Goal: Book appointment/travel/reservation

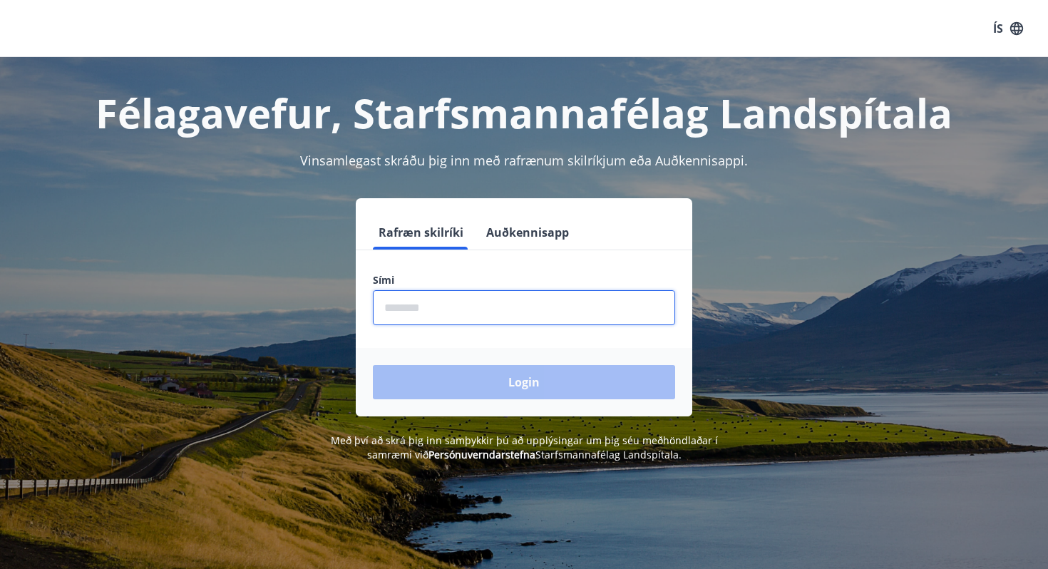
click at [421, 309] on input "phone" at bounding box center [524, 307] width 302 height 35
type input "********"
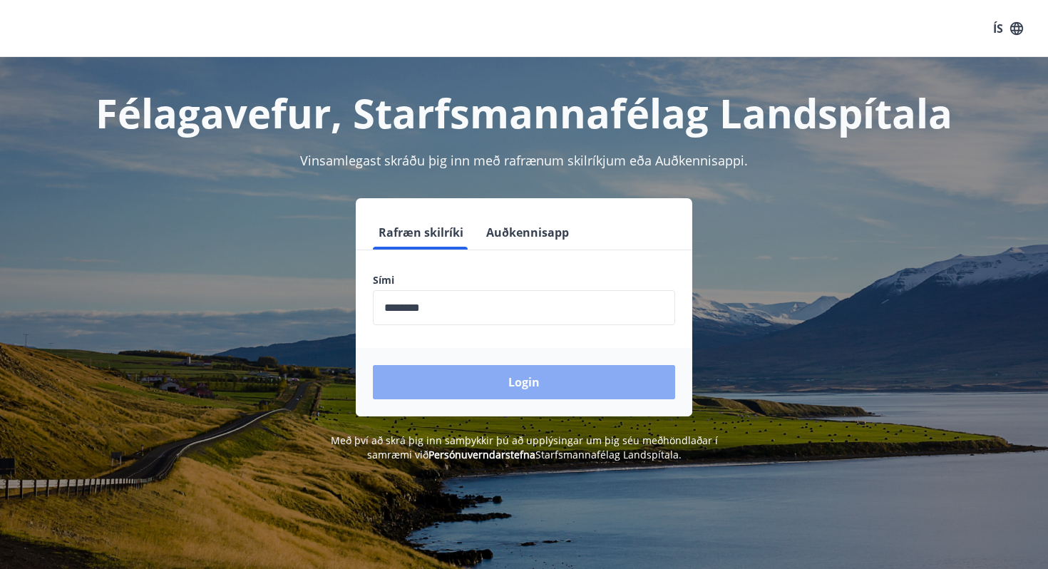
click at [453, 382] on button "Login" at bounding box center [524, 382] width 302 height 34
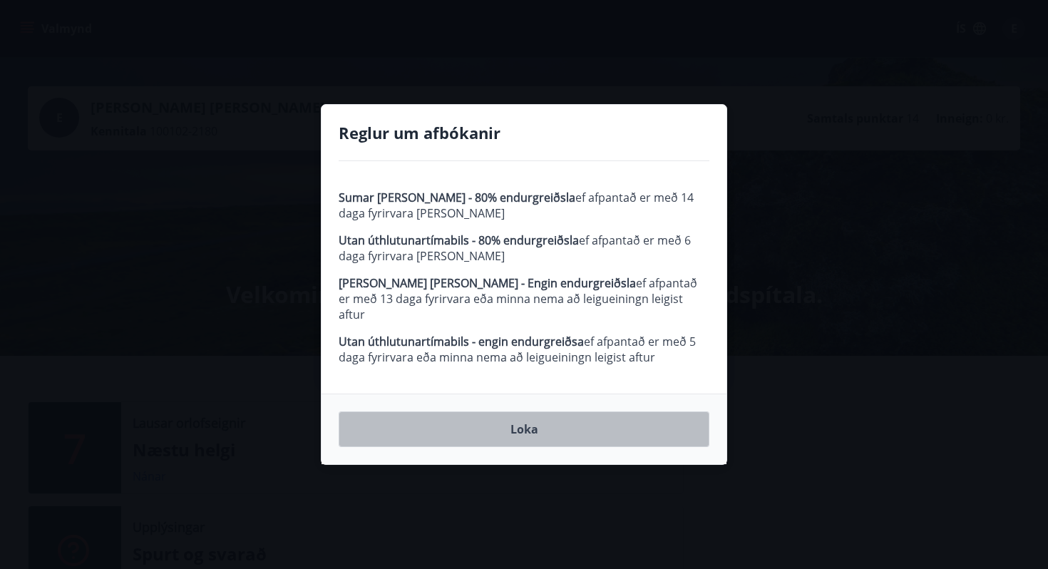
click at [463, 416] on button "Loka" at bounding box center [524, 429] width 371 height 36
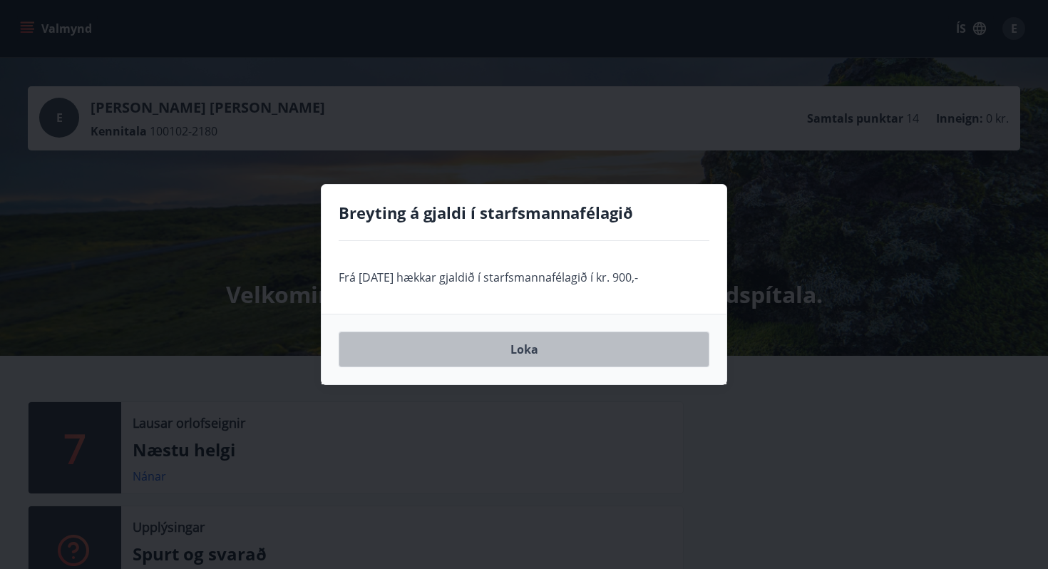
click at [473, 358] on button "Loka" at bounding box center [524, 350] width 371 height 36
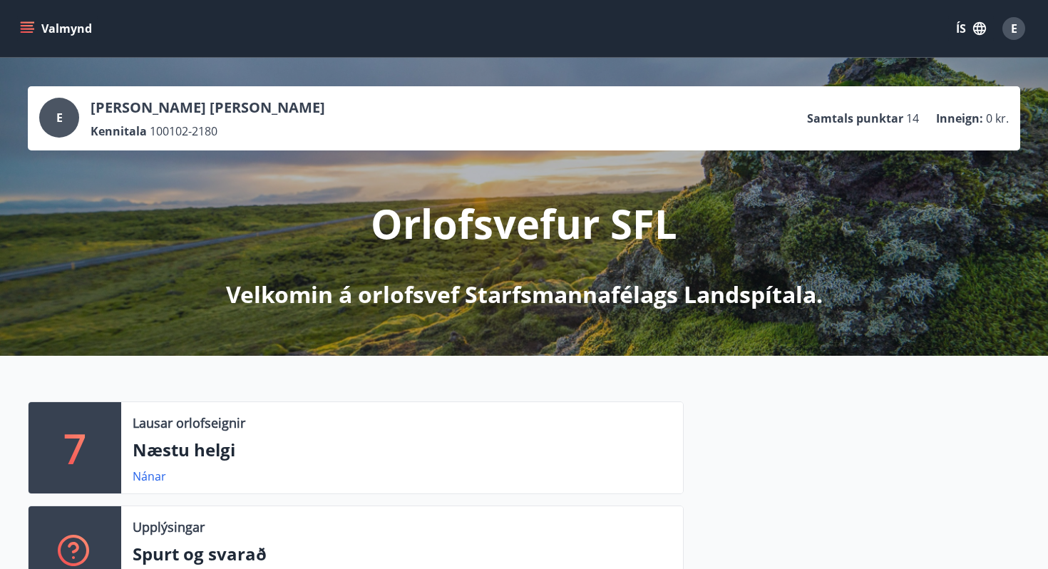
click at [24, 26] on icon "menu" at bounding box center [27, 25] width 13 height 1
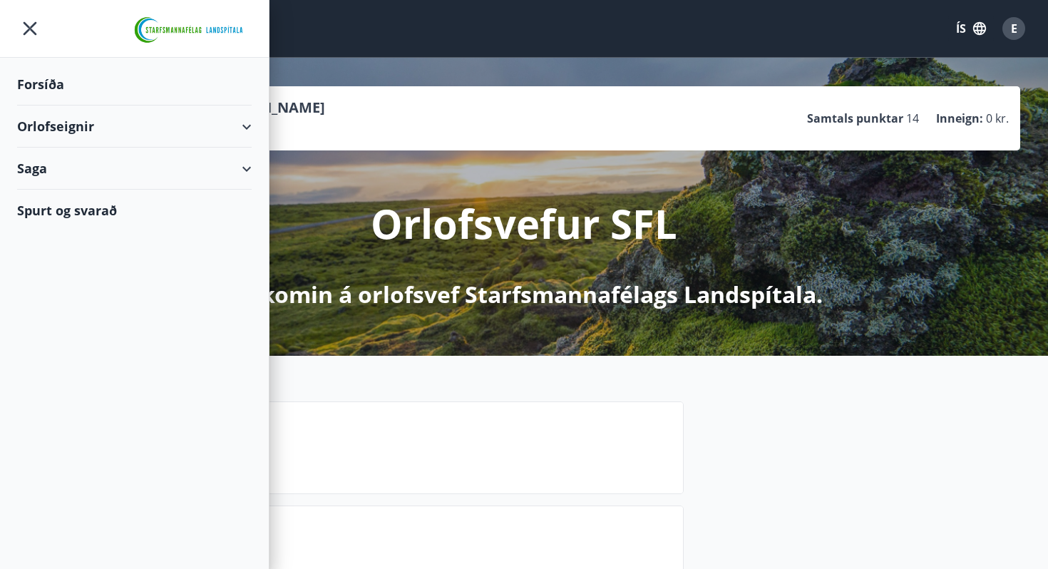
click at [170, 123] on div "Orlofseignir" at bounding box center [134, 127] width 235 height 42
click at [84, 195] on div "Bókunardagatal" at bounding box center [135, 193] width 212 height 30
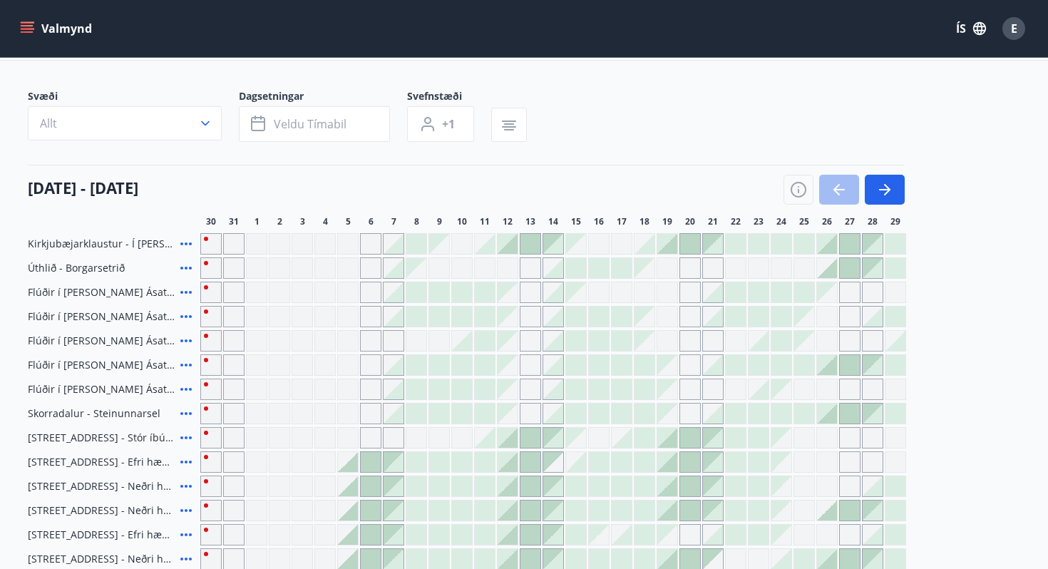
scroll to position [85, 0]
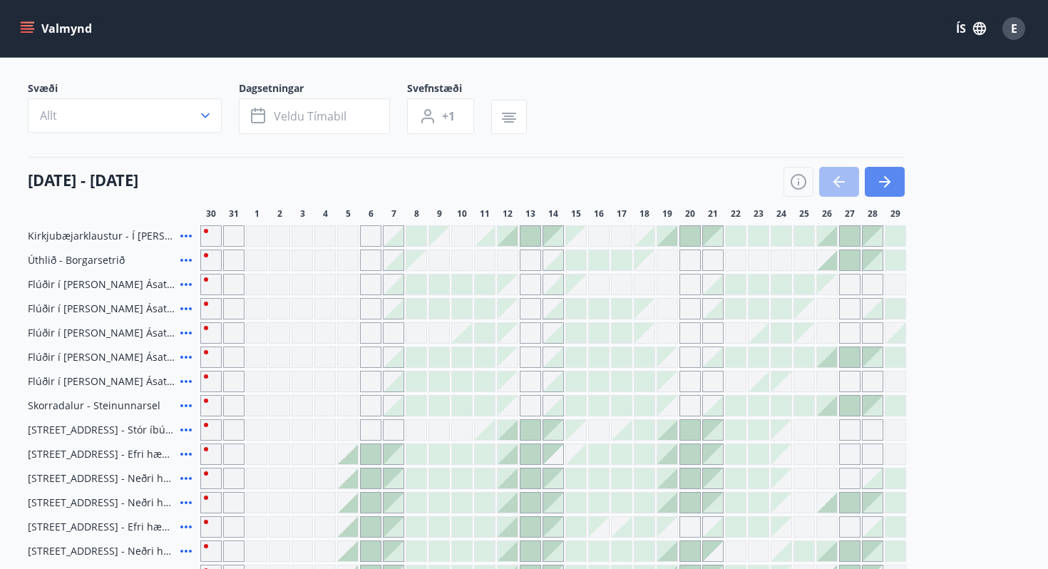
click at [883, 192] on button "button" at bounding box center [885, 182] width 40 height 30
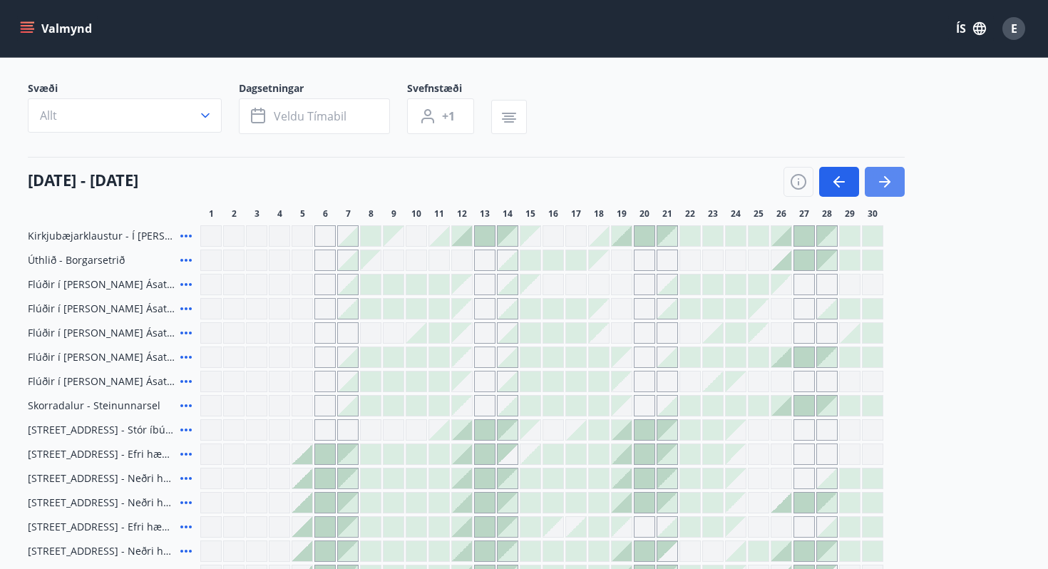
click at [882, 191] on button "button" at bounding box center [885, 182] width 40 height 30
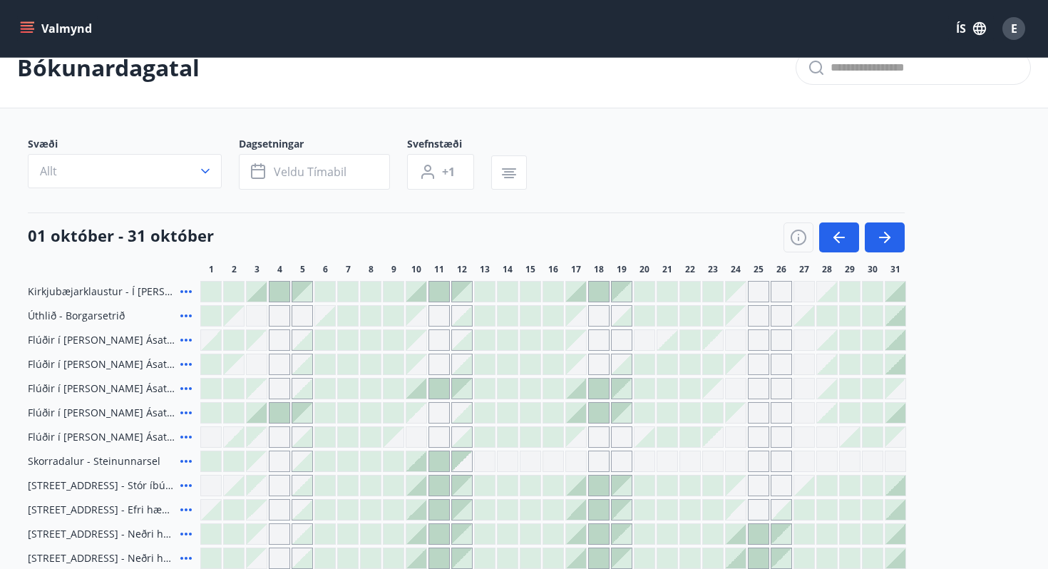
scroll to position [23, 0]
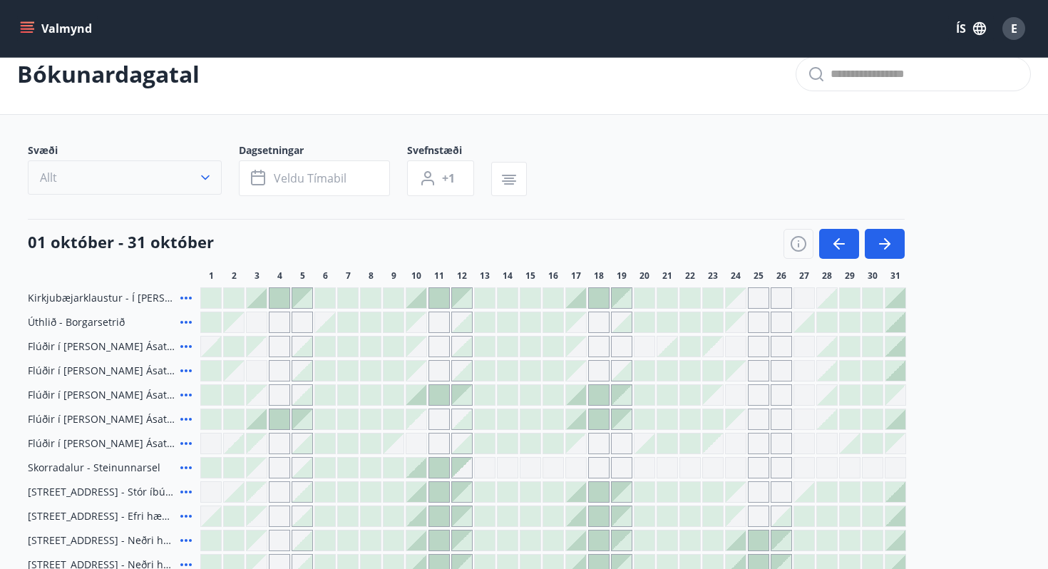
click at [186, 171] on button "Allt" at bounding box center [125, 177] width 194 height 34
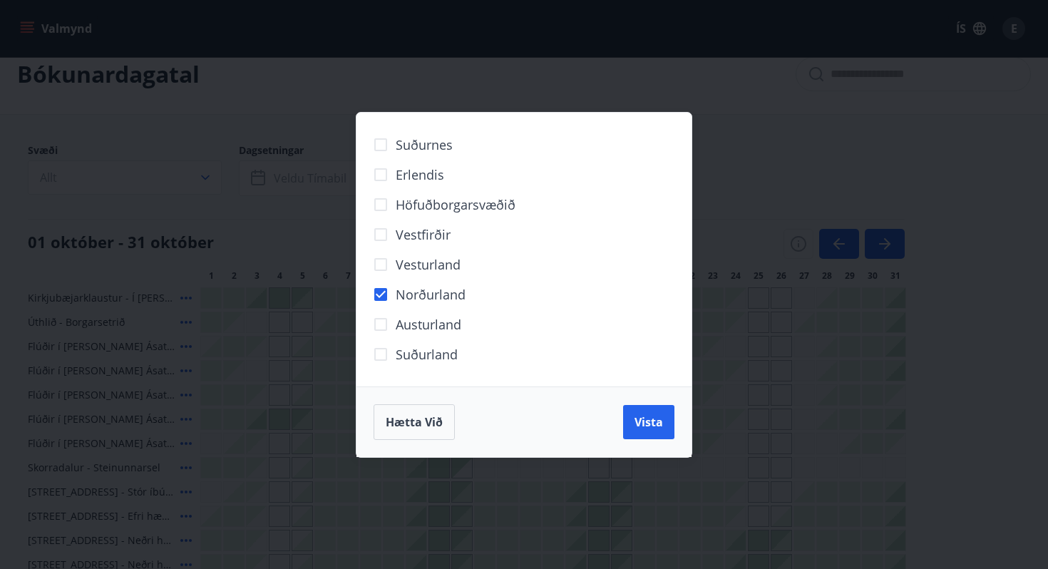
click at [624, 424] on button "Vista" at bounding box center [648, 422] width 51 height 34
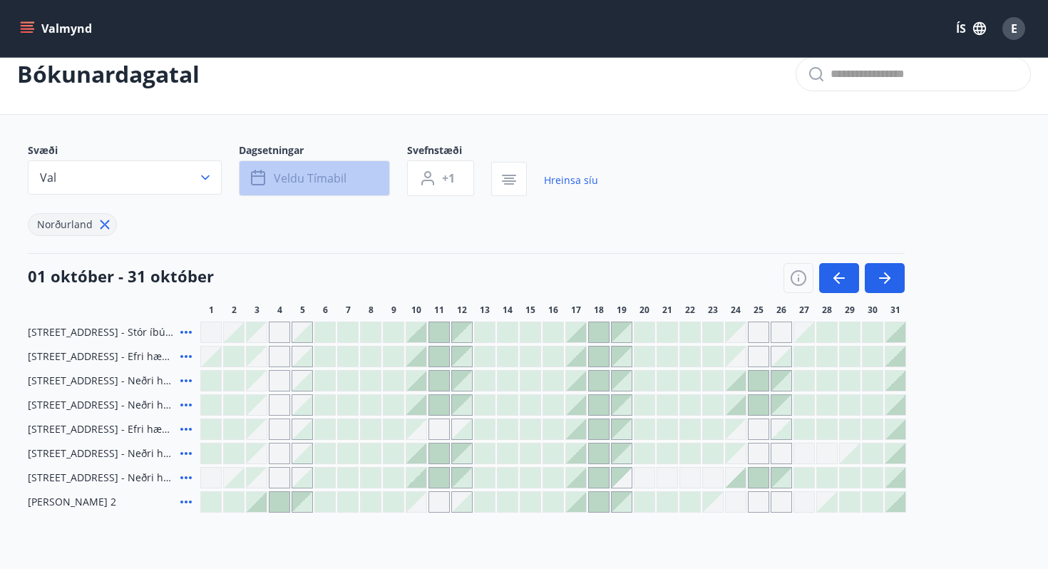
click at [314, 168] on button "Veldu tímabil" at bounding box center [314, 178] width 151 height 36
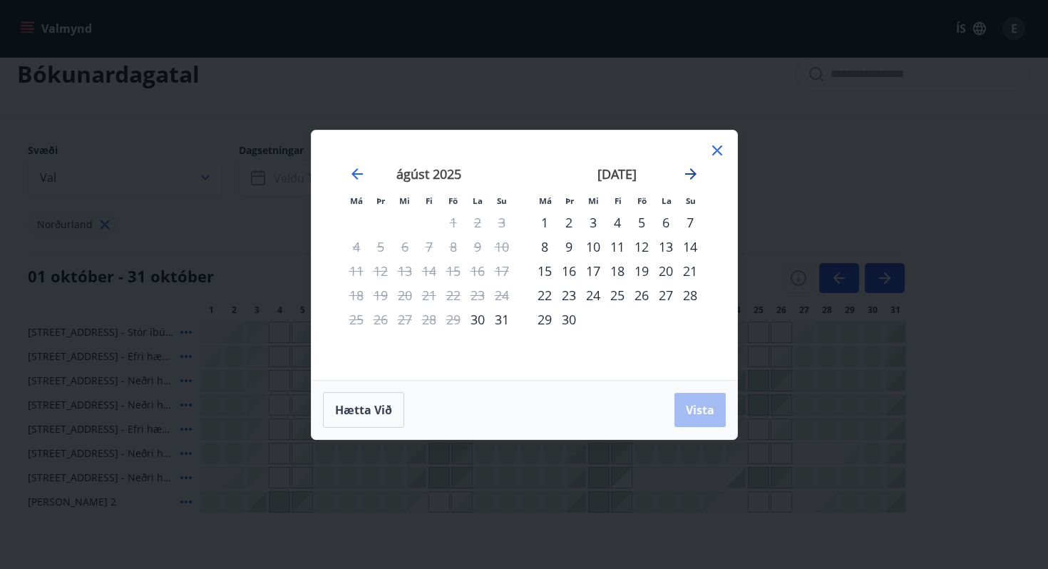
click at [687, 172] on icon "Move forward to switch to the next month." at bounding box center [690, 173] width 17 height 17
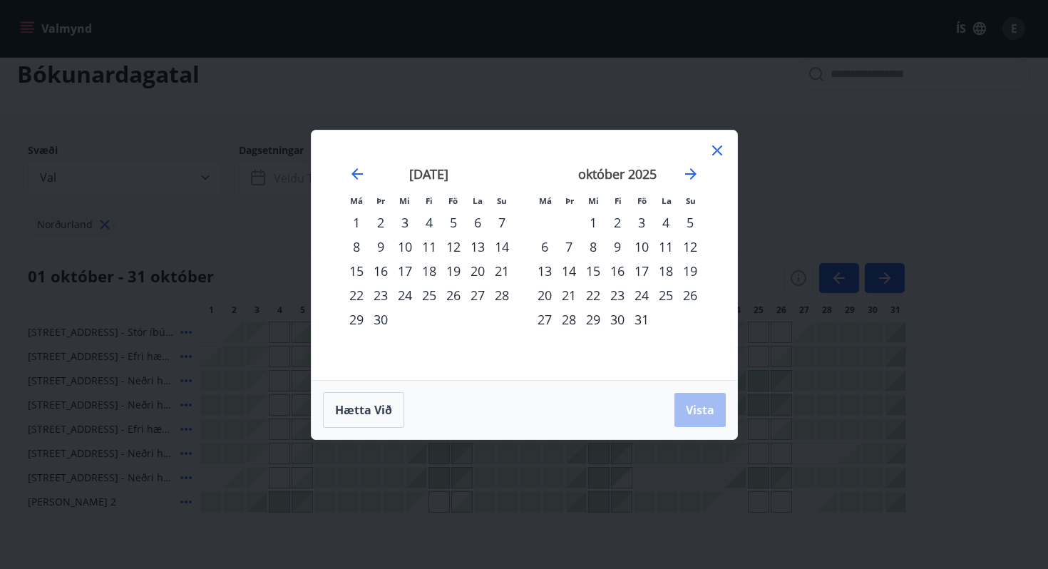
click at [645, 243] on div "10" at bounding box center [642, 247] width 24 height 24
click at [693, 250] on div "12" at bounding box center [690, 247] width 24 height 24
click at [715, 414] on button "Vista" at bounding box center [700, 410] width 51 height 34
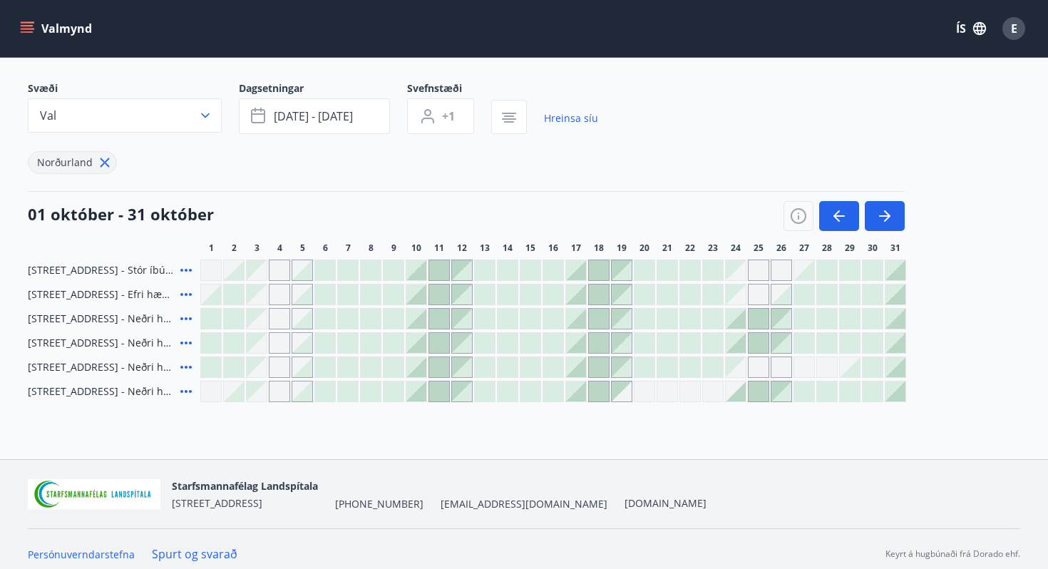
scroll to position [86, 0]
click at [419, 272] on div at bounding box center [416, 269] width 20 height 20
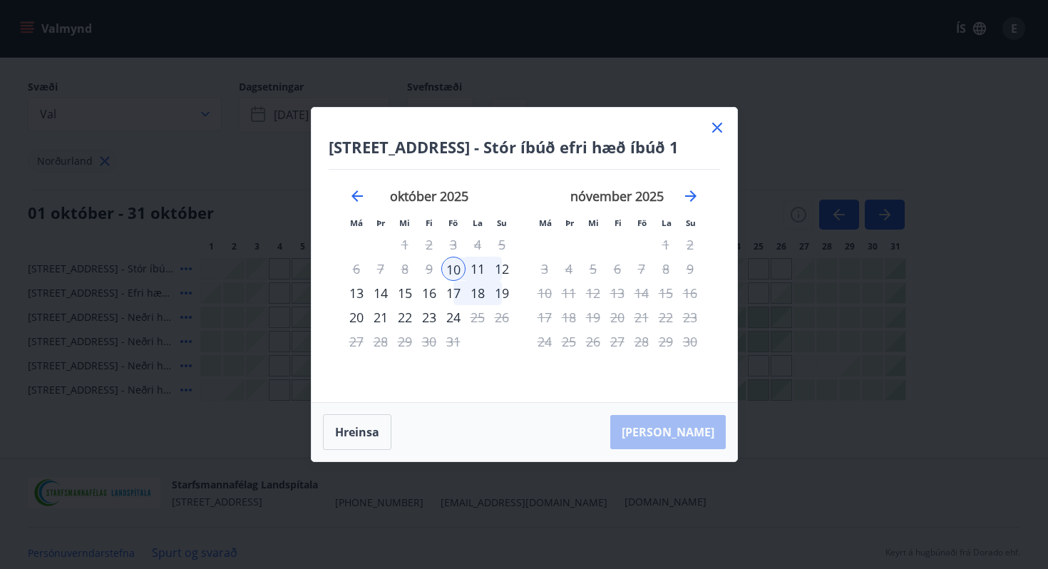
click at [711, 126] on icon at bounding box center [717, 127] width 17 height 17
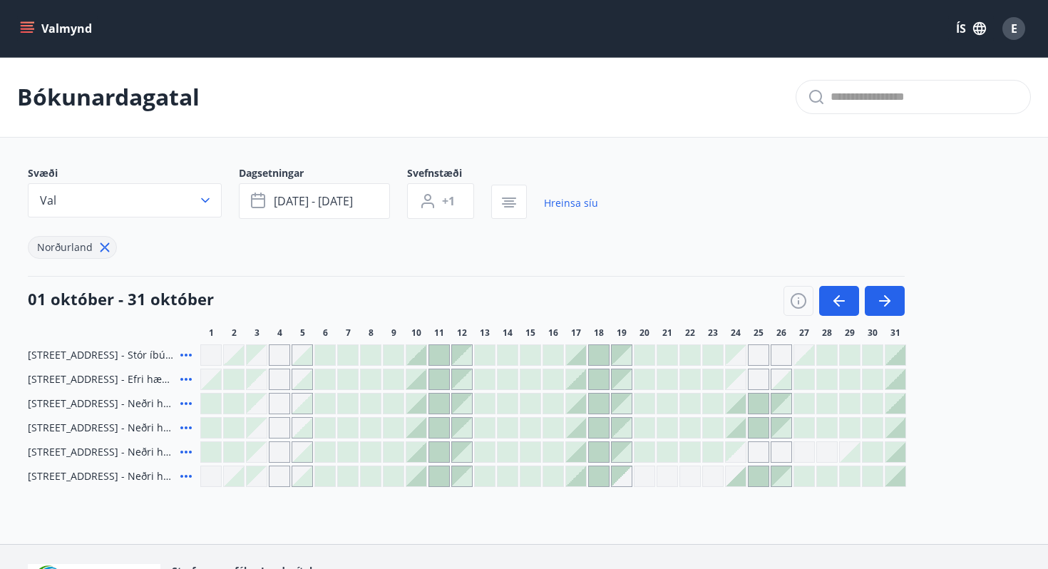
scroll to position [95, 0]
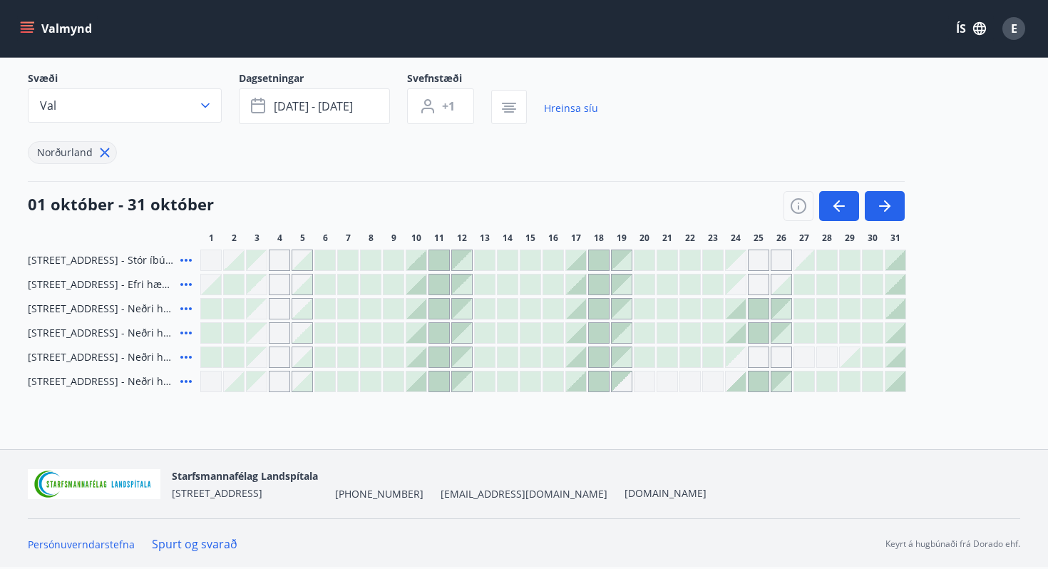
click at [184, 263] on icon at bounding box center [186, 260] width 17 height 17
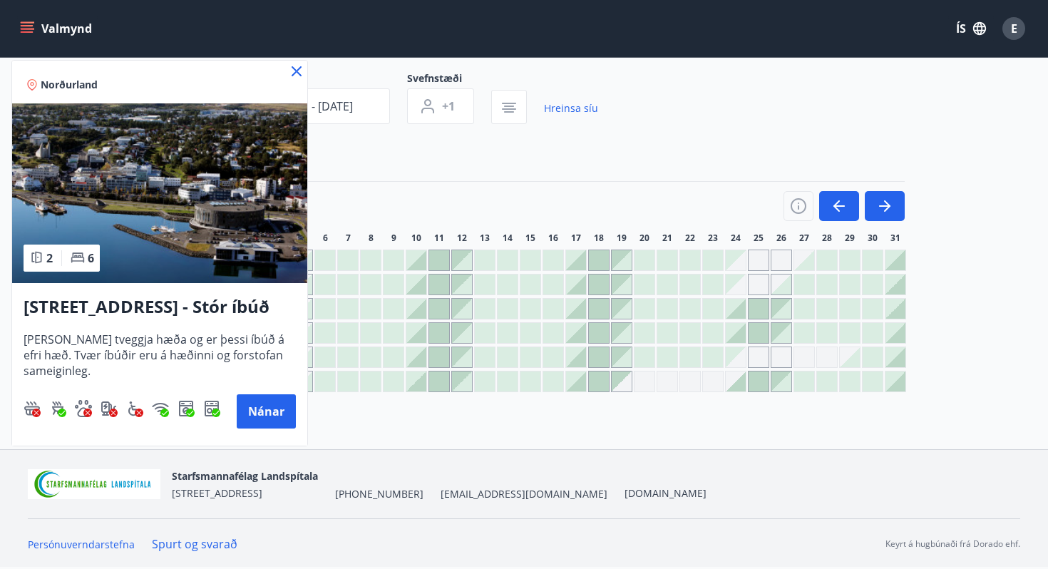
click at [289, 73] on icon at bounding box center [296, 71] width 17 height 17
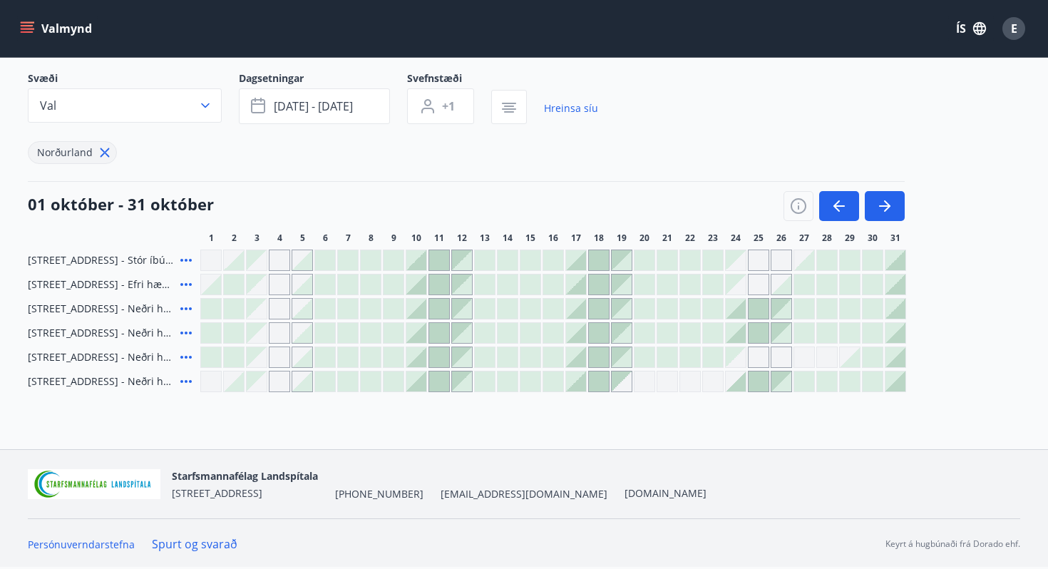
click at [25, 29] on icon "menu" at bounding box center [29, 28] width 16 height 1
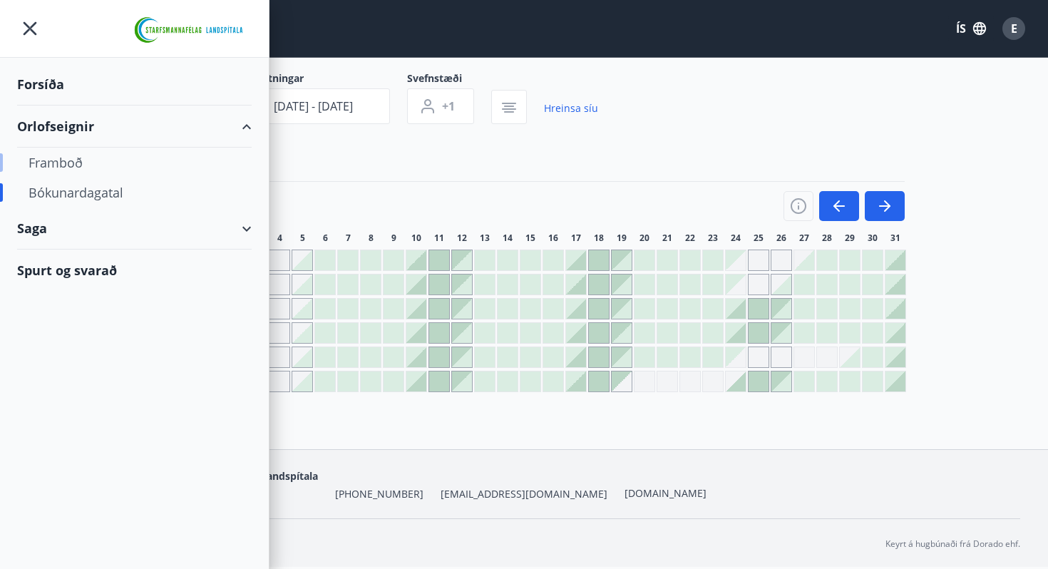
click at [61, 165] on div "Framboð" at bounding box center [135, 163] width 212 height 30
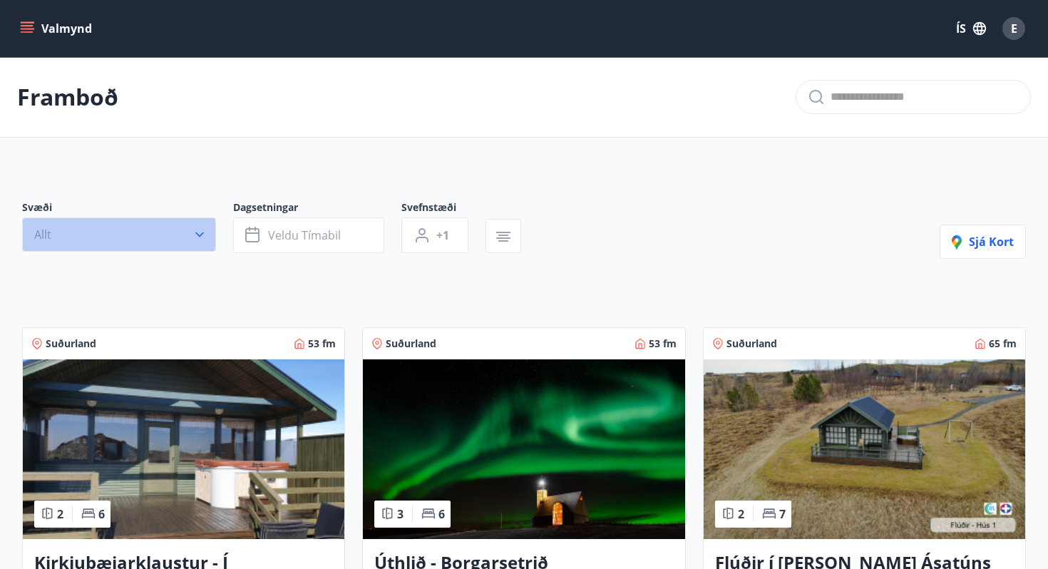
click at [114, 240] on button "Allt" at bounding box center [119, 235] width 194 height 34
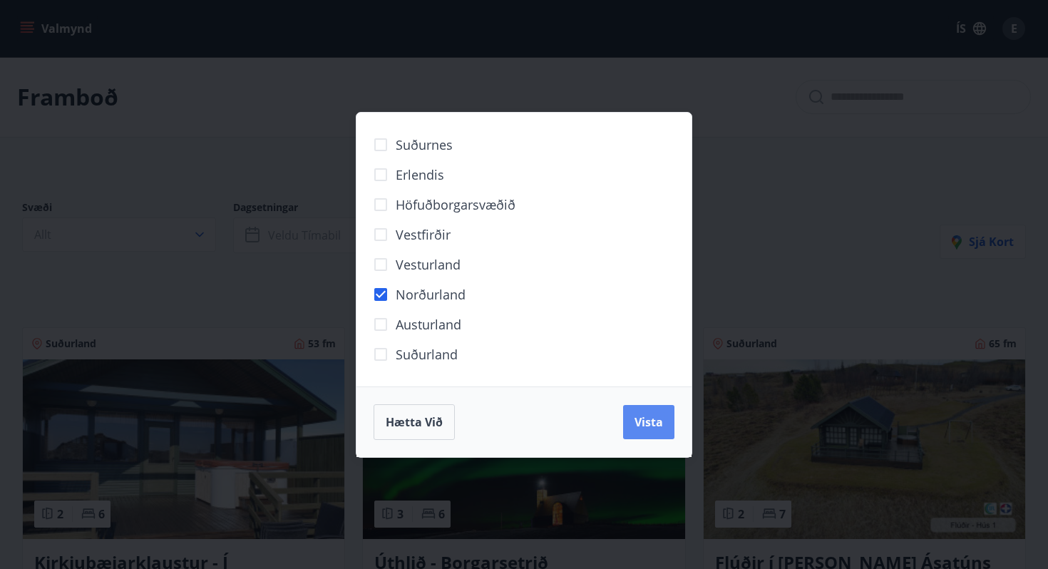
click at [643, 421] on span "Vista" at bounding box center [649, 422] width 29 height 16
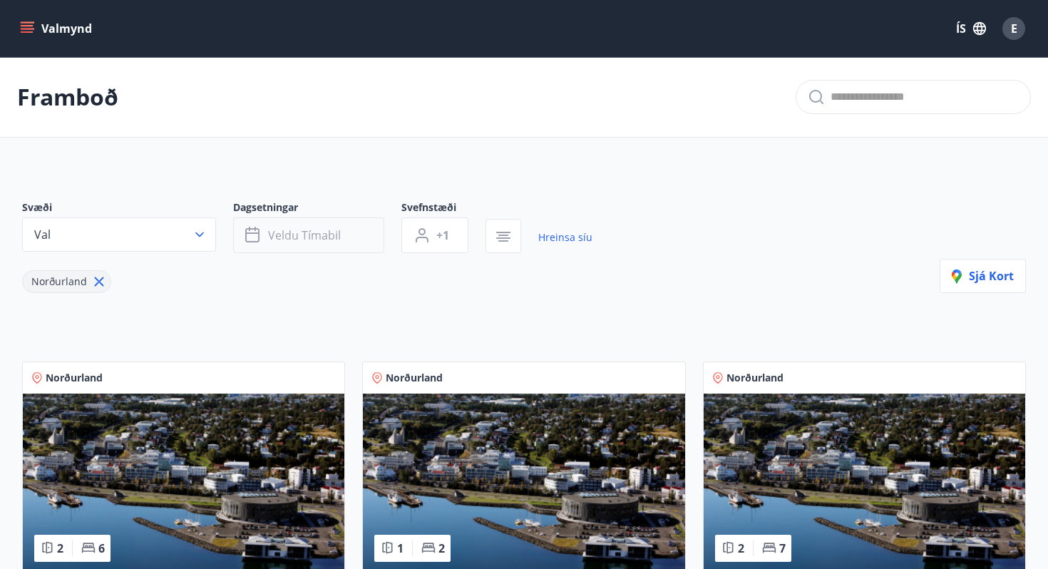
click at [334, 241] on span "Veldu tímabil" at bounding box center [304, 235] width 73 height 16
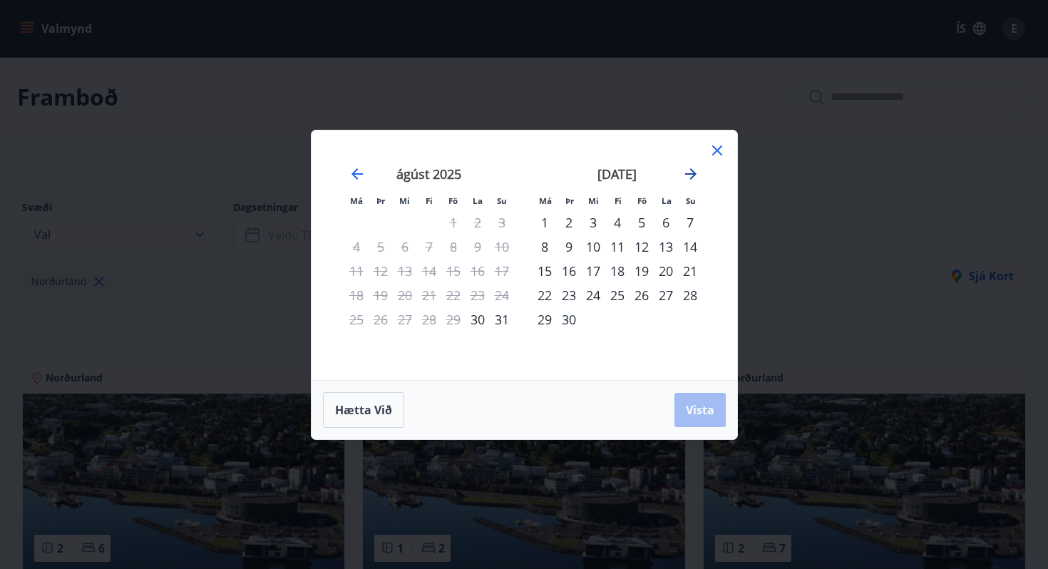
click at [690, 173] on icon "Move forward to switch to the next month." at bounding box center [690, 173] width 11 height 11
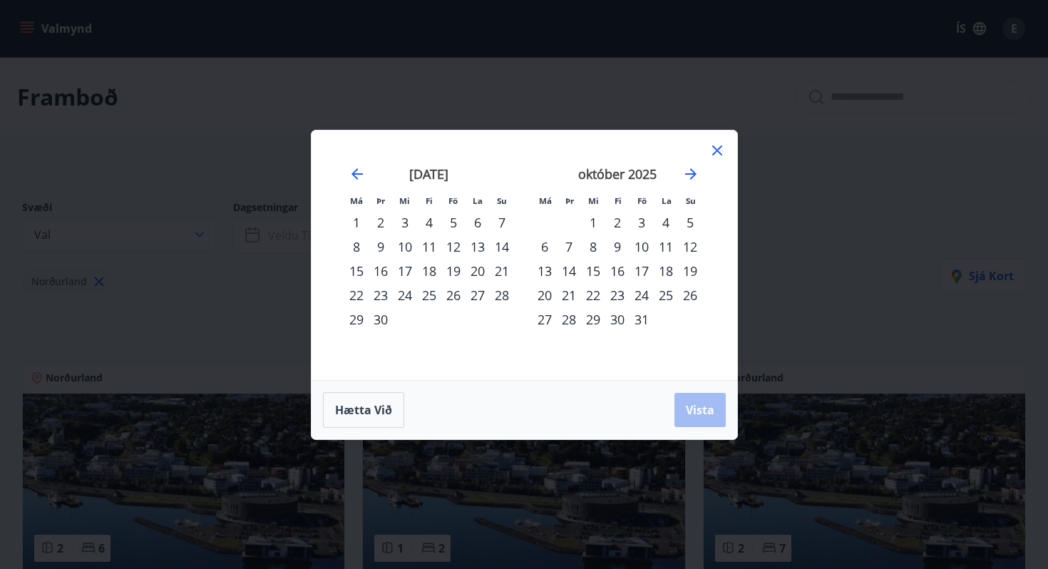
click at [648, 241] on div "10" at bounding box center [642, 247] width 24 height 24
click at [685, 247] on div "12" at bounding box center [690, 247] width 24 height 24
click at [698, 411] on span "Vista" at bounding box center [700, 410] width 29 height 16
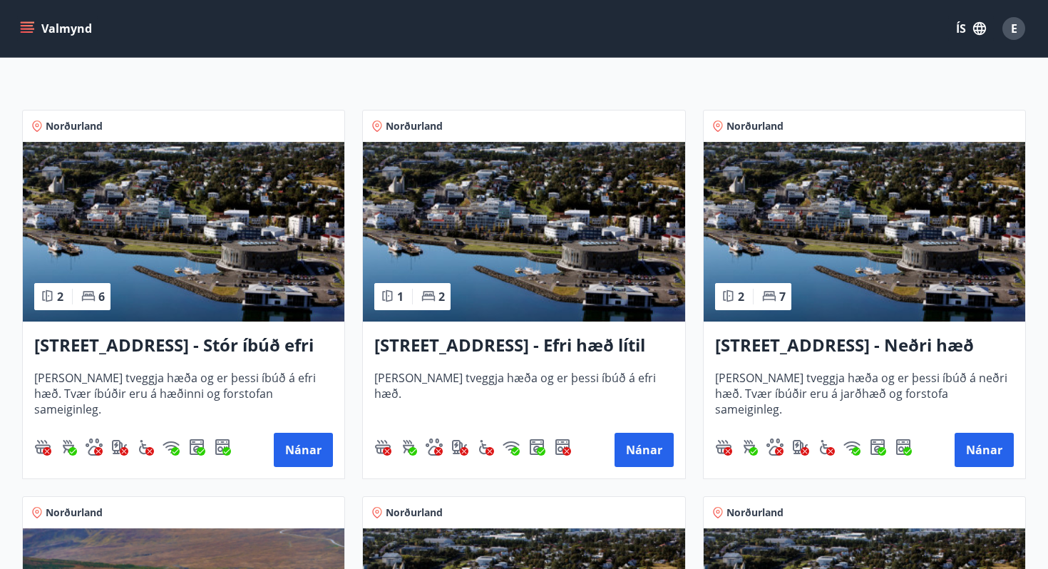
scroll to position [253, 0]
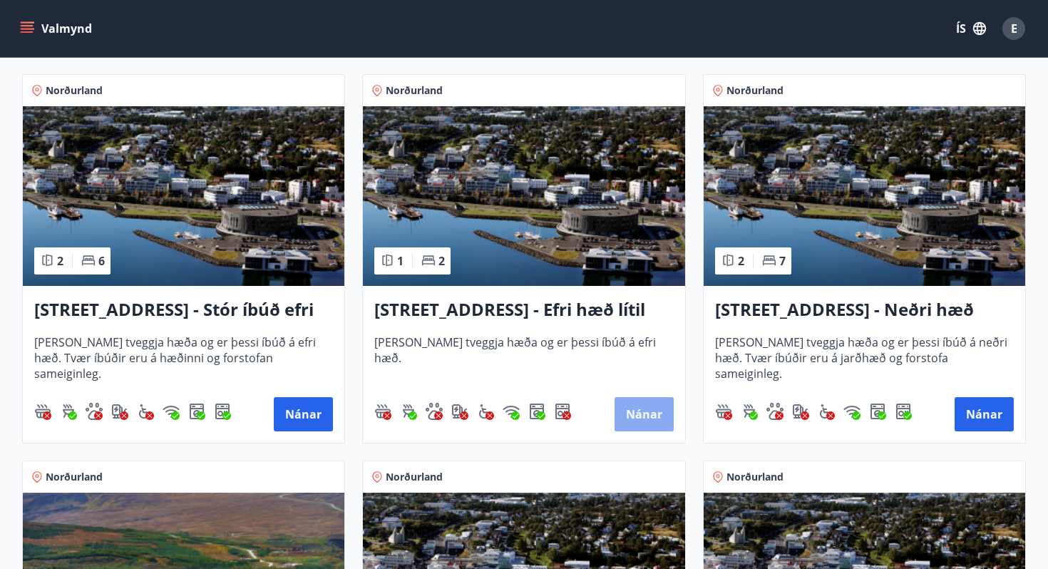
click at [633, 408] on button "Nánar" at bounding box center [644, 414] width 59 height 34
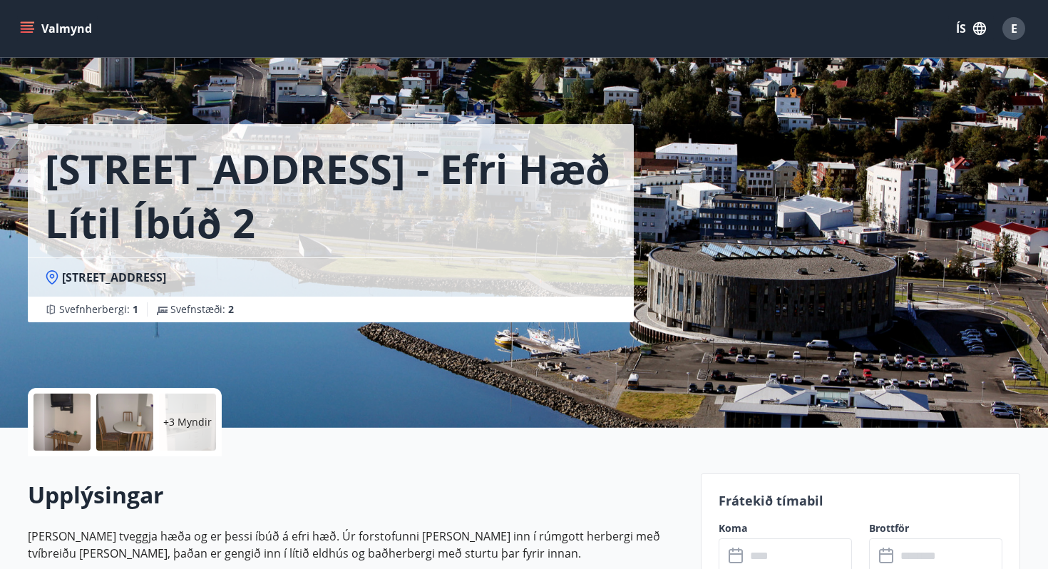
click at [60, 426] on div at bounding box center [62, 422] width 57 height 57
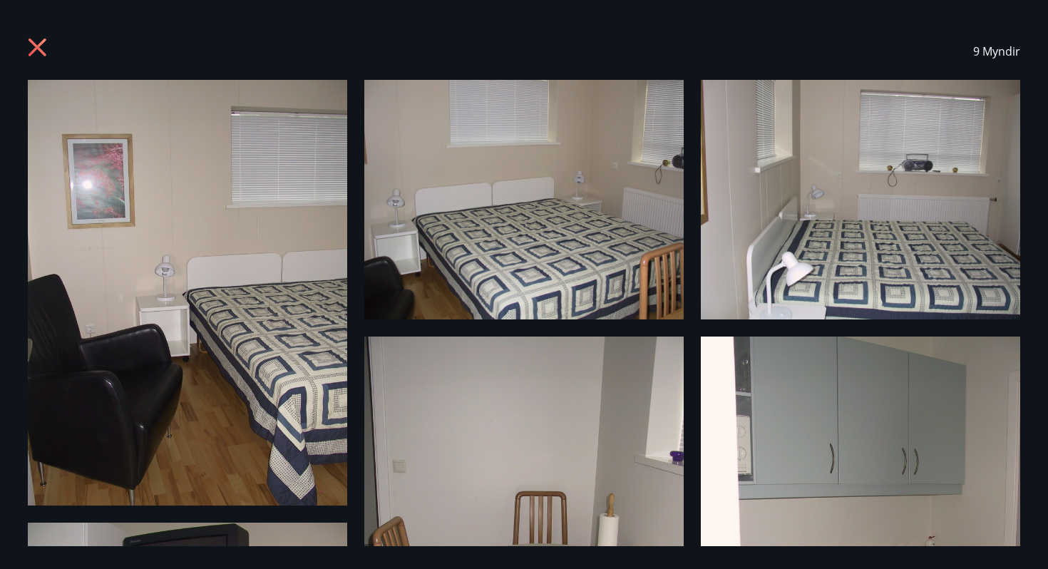
click at [43, 48] on icon at bounding box center [39, 49] width 23 height 23
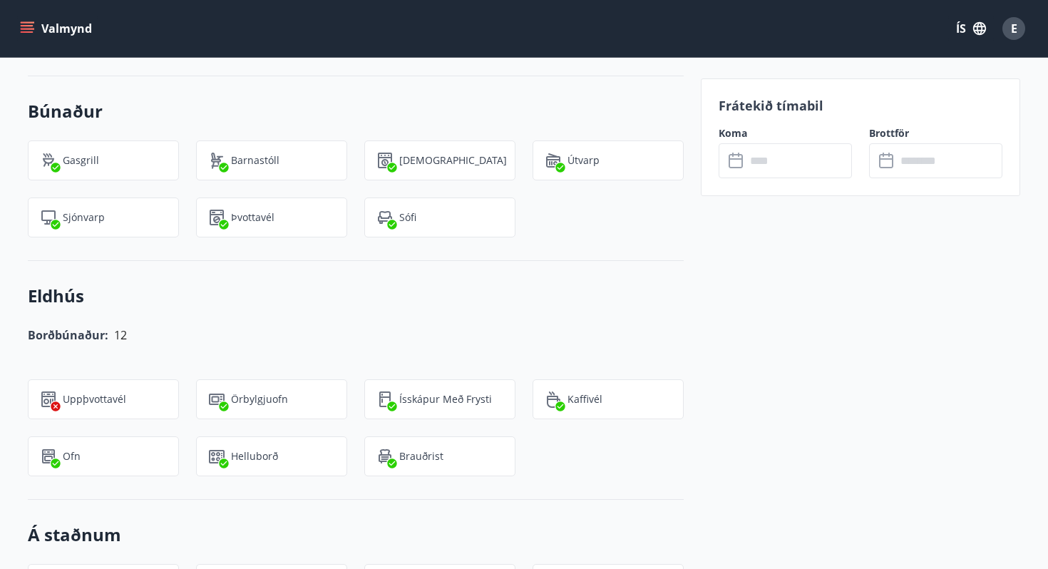
scroll to position [1044, 0]
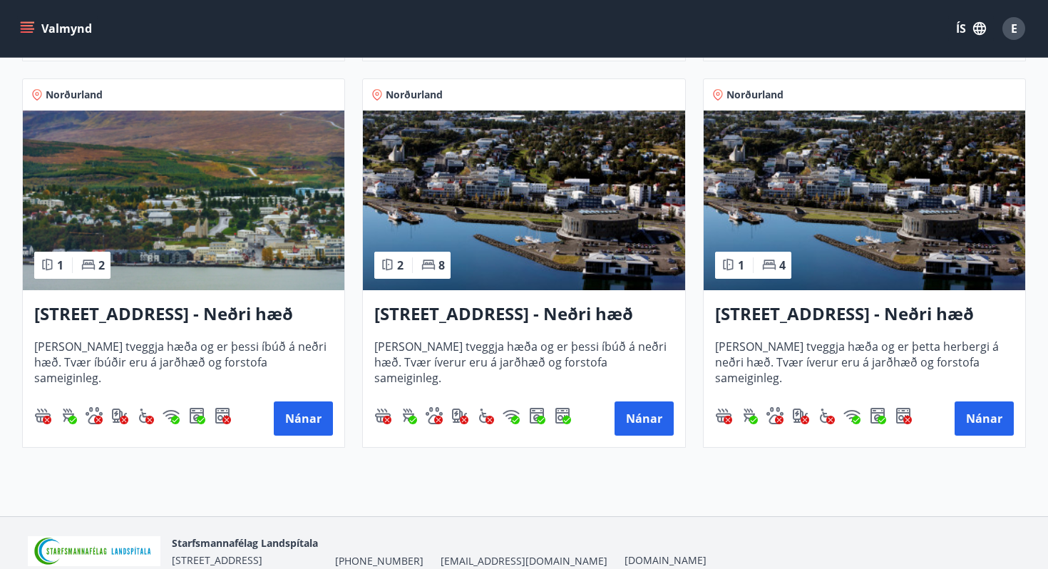
scroll to position [670, 0]
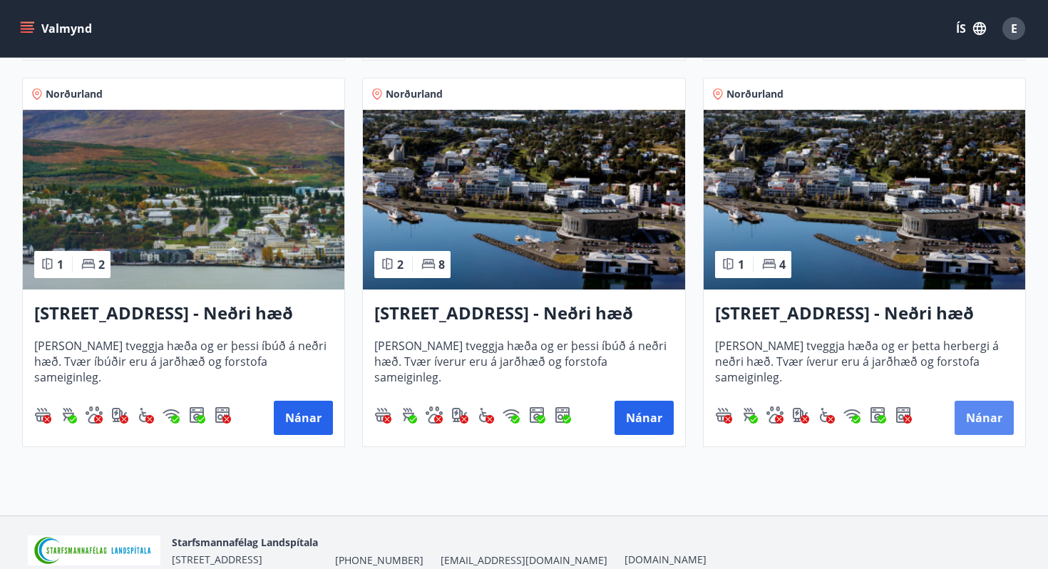
click at [991, 418] on button "Nánar" at bounding box center [984, 418] width 59 height 34
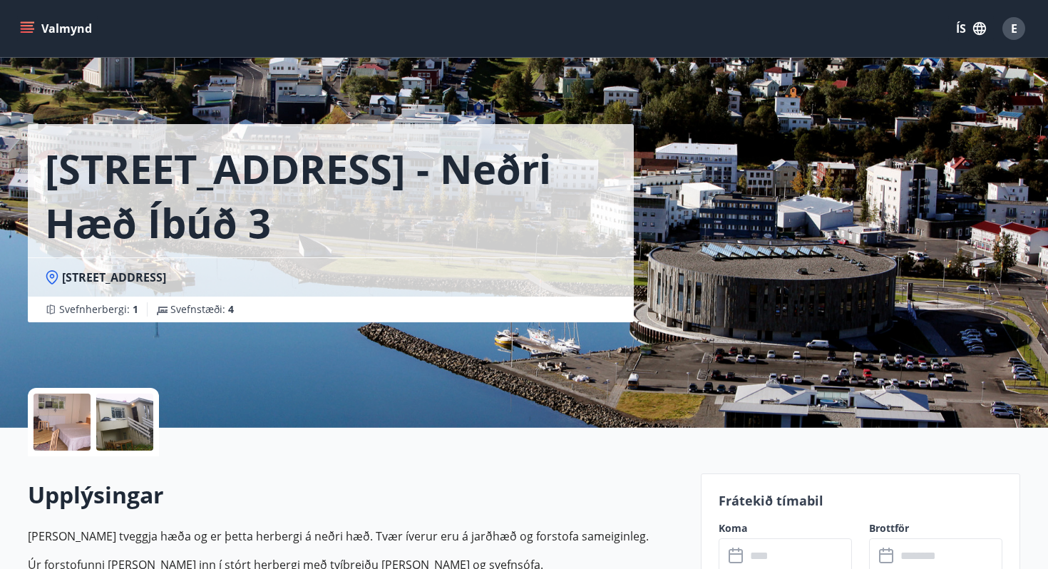
click at [61, 439] on div at bounding box center [62, 422] width 57 height 57
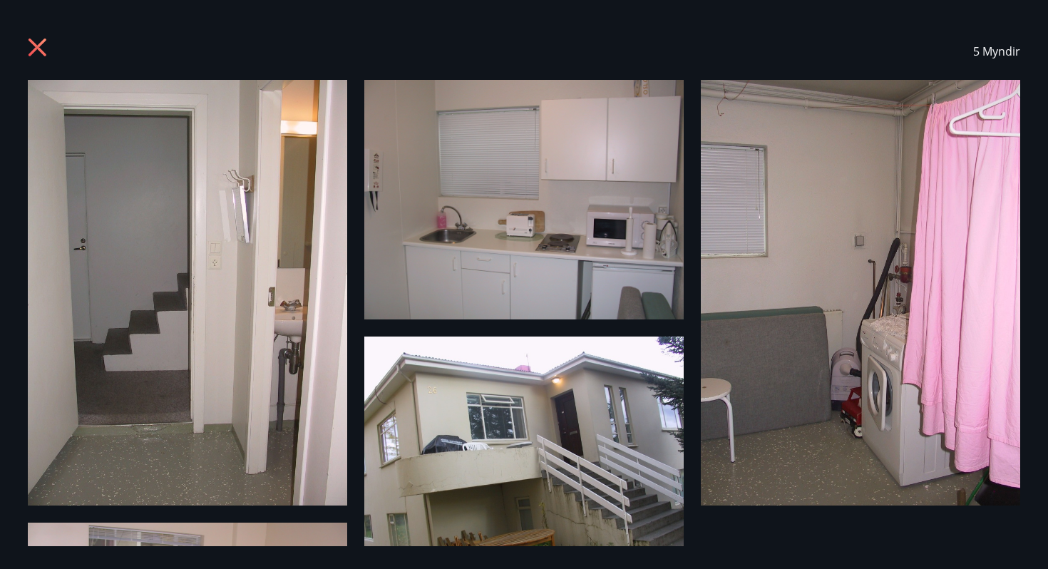
click at [44, 47] on icon at bounding box center [39, 49] width 23 height 23
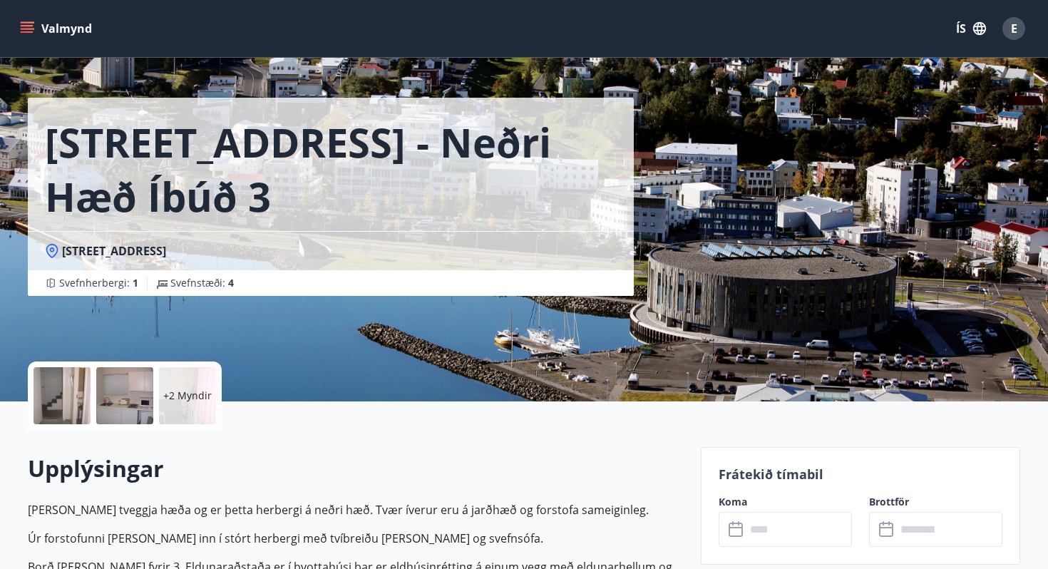
scroll to position [31, 0]
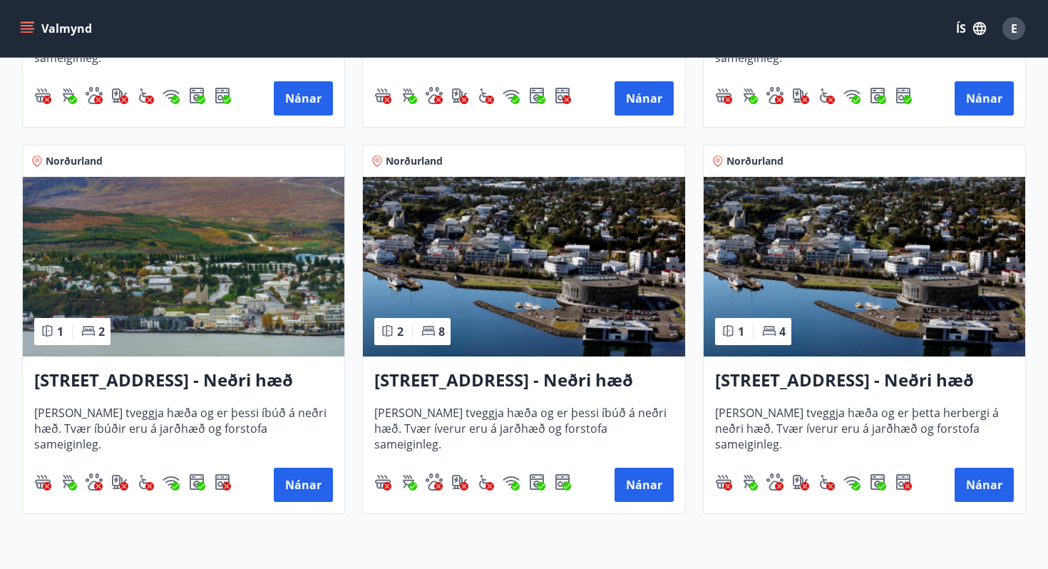
scroll to position [606, 0]
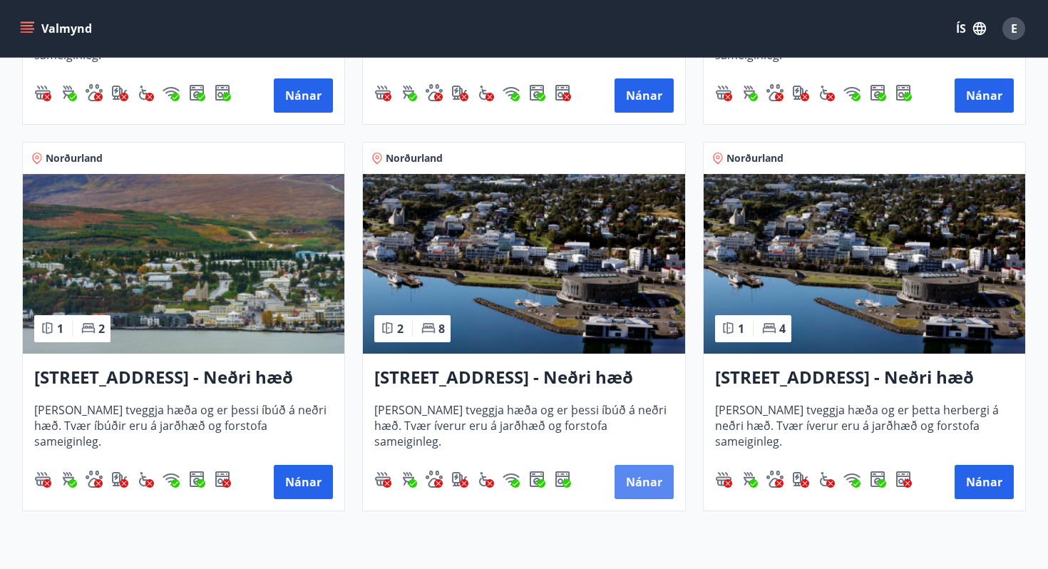
click at [643, 486] on button "Nánar" at bounding box center [644, 482] width 59 height 34
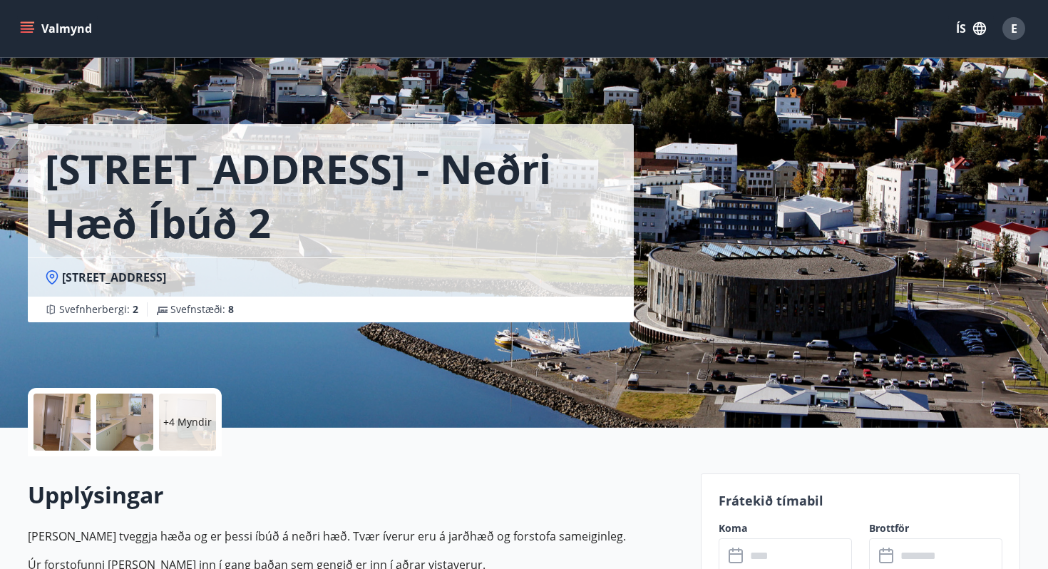
click at [58, 427] on div at bounding box center [62, 422] width 57 height 57
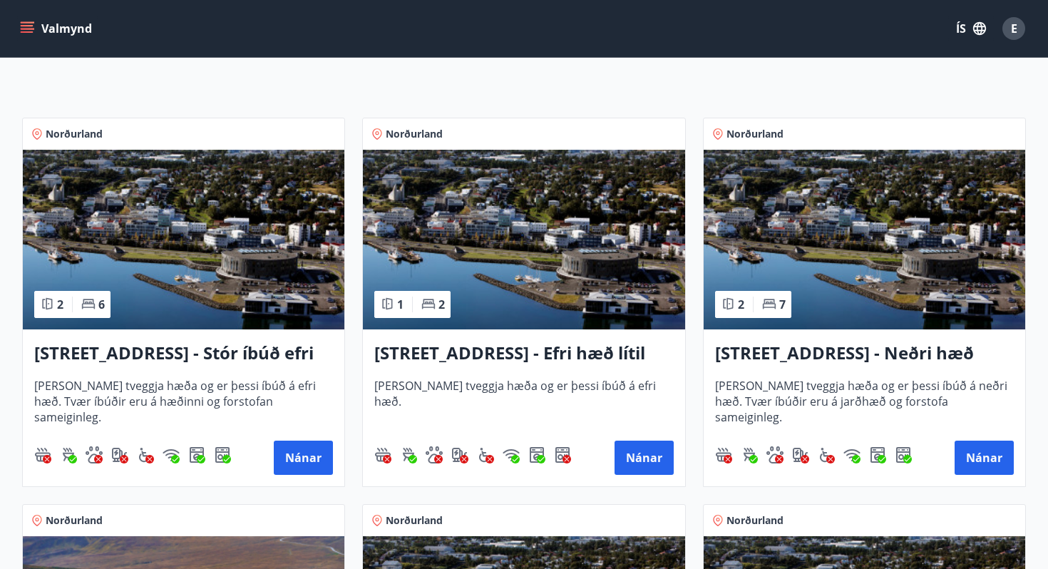
scroll to position [237, 0]
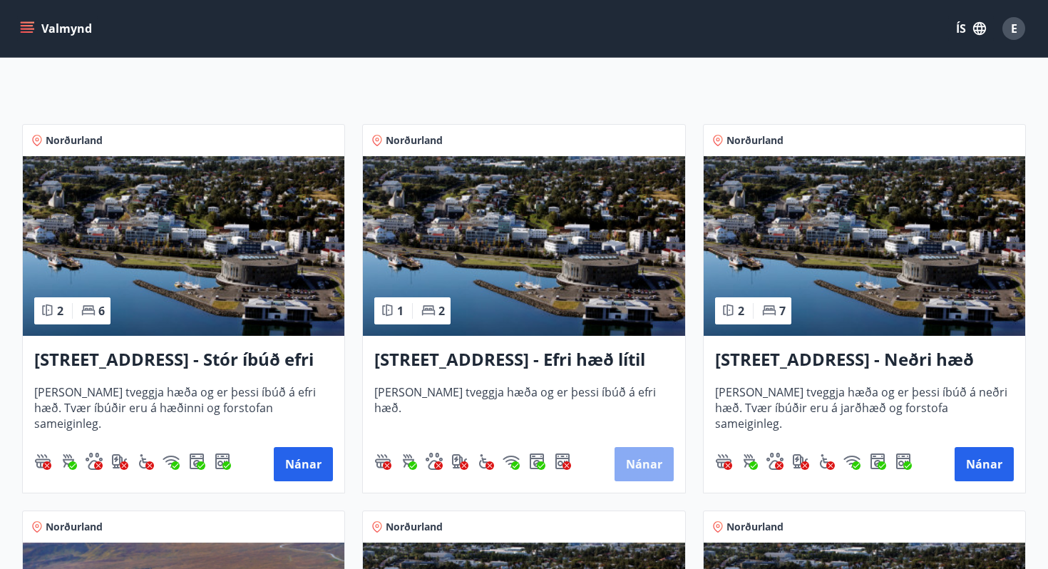
click at [637, 467] on button "Nánar" at bounding box center [644, 464] width 59 height 34
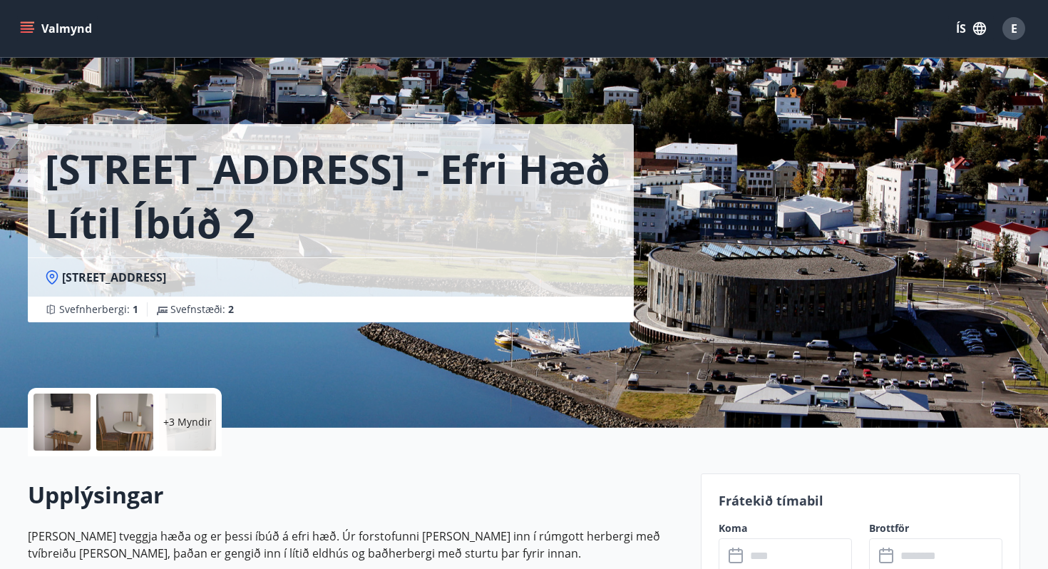
click at [11, 407] on div "Hrafnagilsstræti 23 - Efri hæð lítil íbúð 2 [STREET_ADDRESS] Svefnherbergi : 1 …" at bounding box center [524, 214] width 1027 height 428
click at [51, 412] on div at bounding box center [62, 422] width 57 height 57
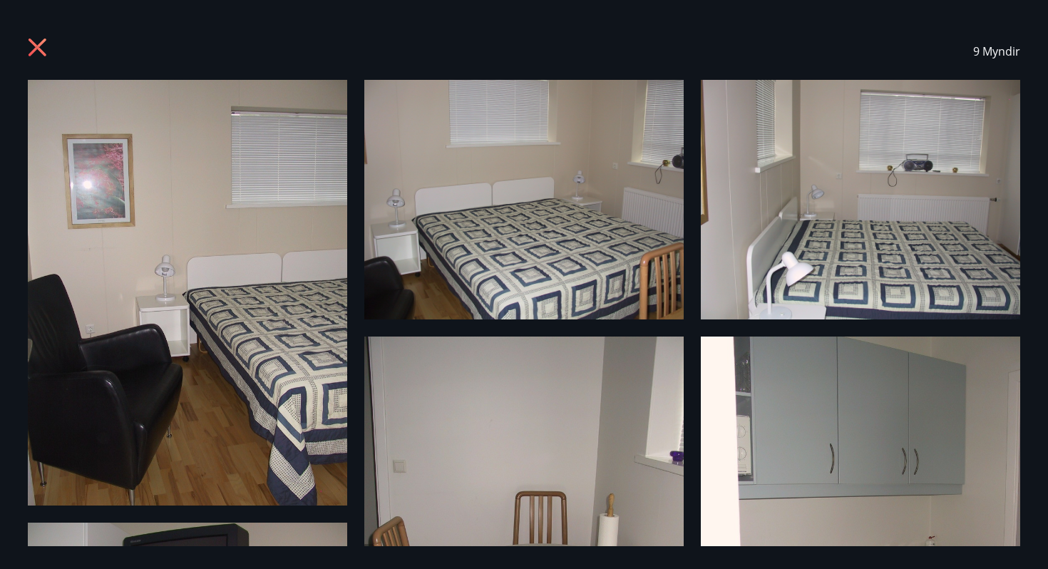
click at [36, 46] on icon at bounding box center [38, 48] width 18 height 18
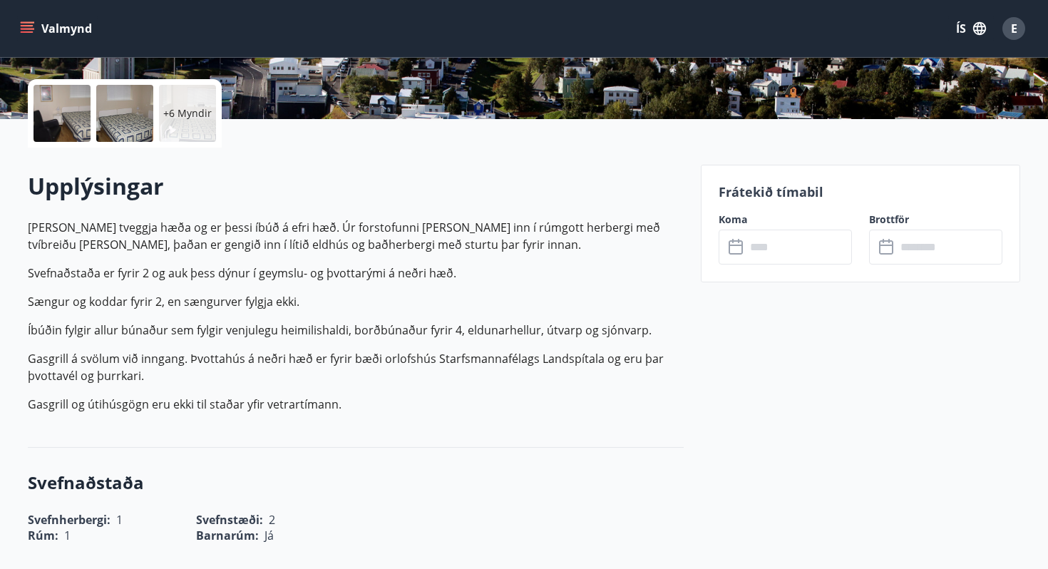
scroll to position [312, 0]
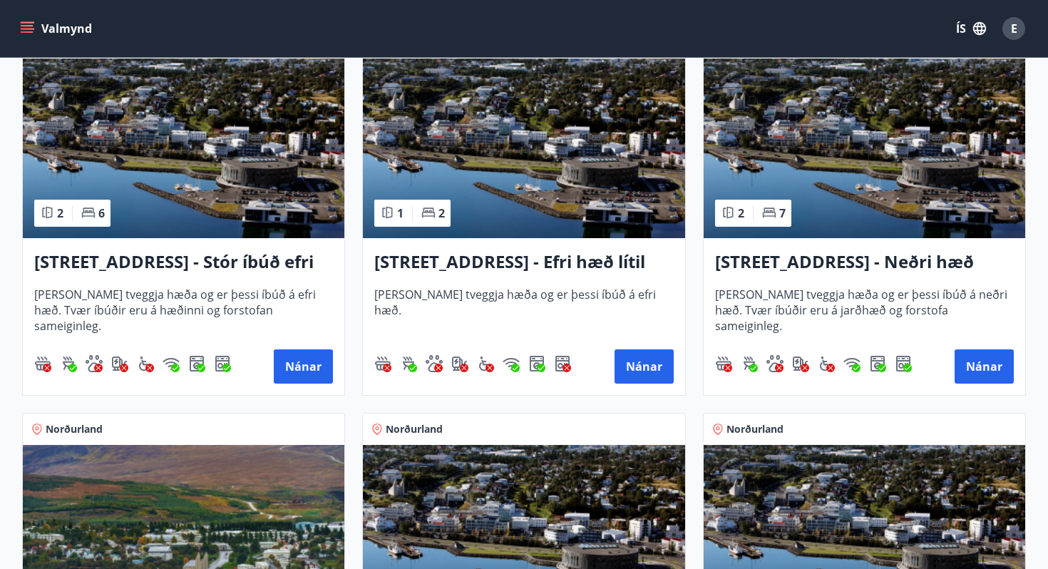
scroll to position [337, 0]
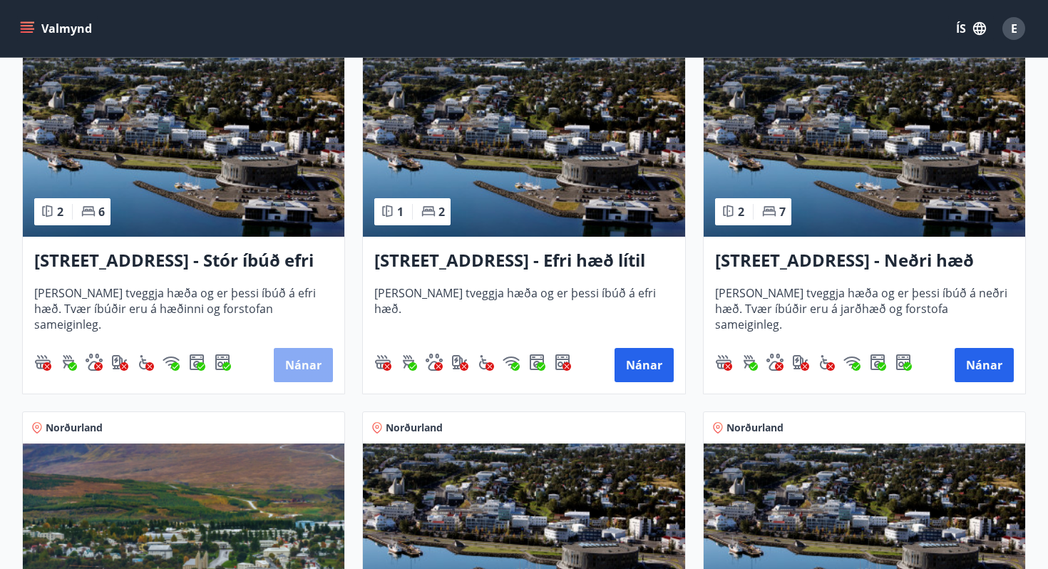
click at [302, 367] on button "Nánar" at bounding box center [303, 365] width 59 height 34
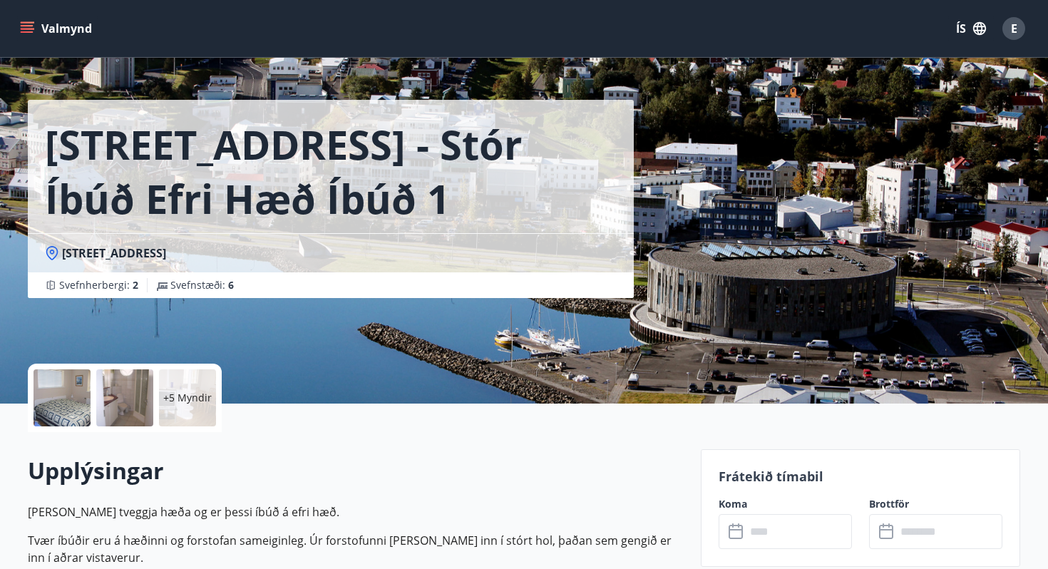
scroll to position [31, 0]
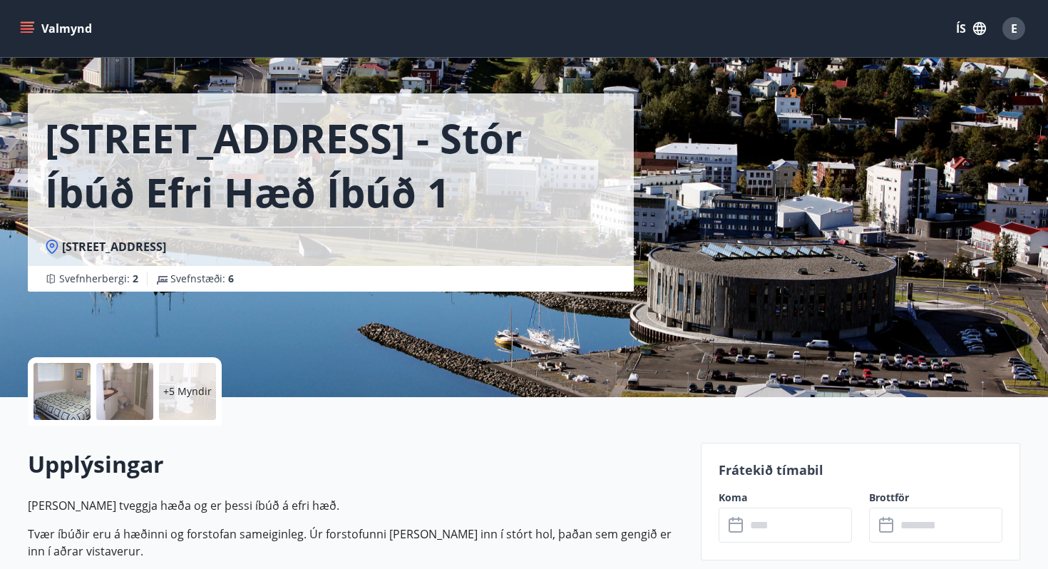
click at [51, 394] on div at bounding box center [62, 391] width 57 height 57
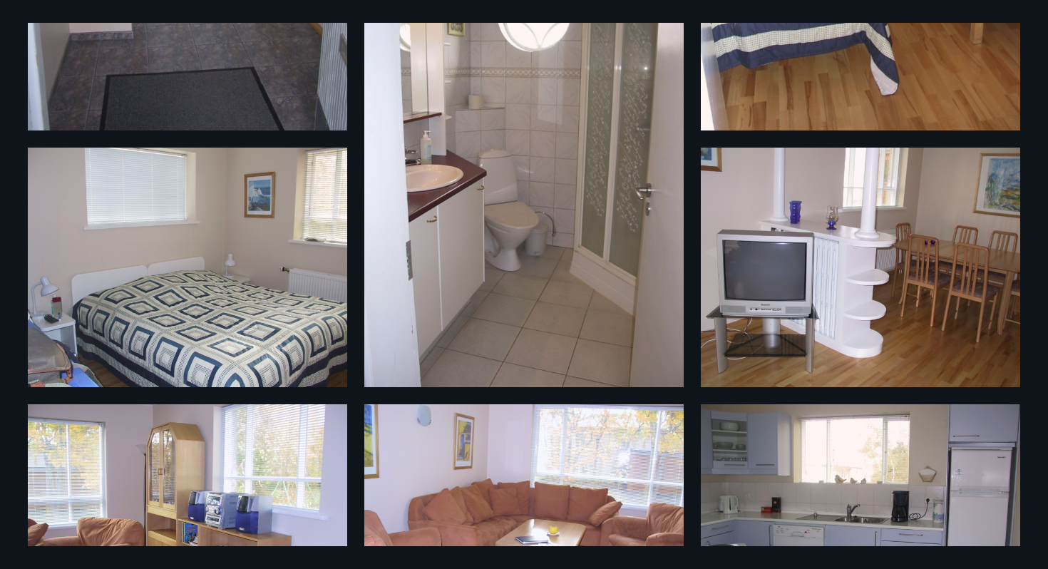
scroll to position [0, 0]
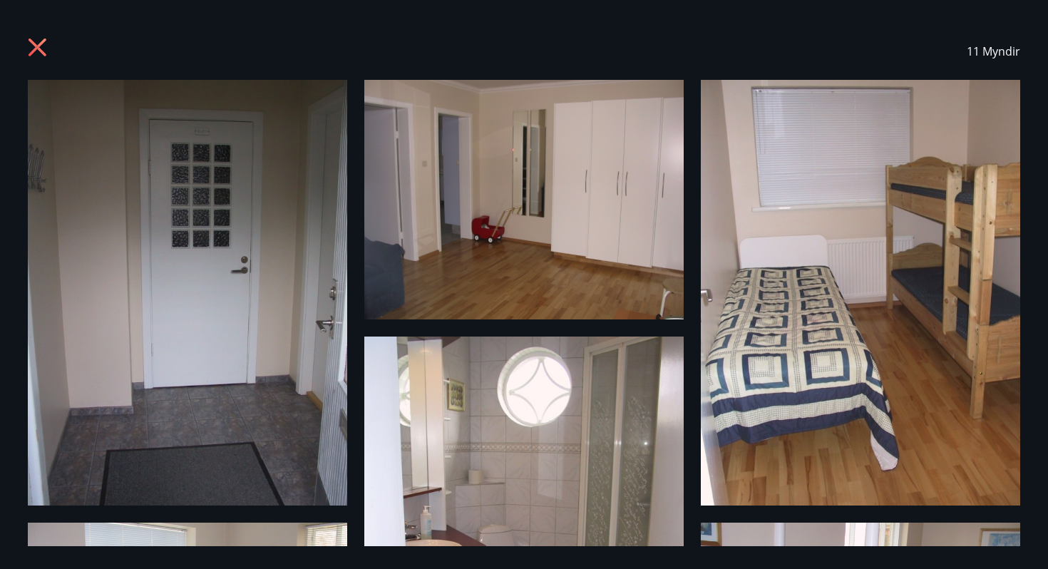
click at [39, 53] on icon at bounding box center [39, 49] width 23 height 23
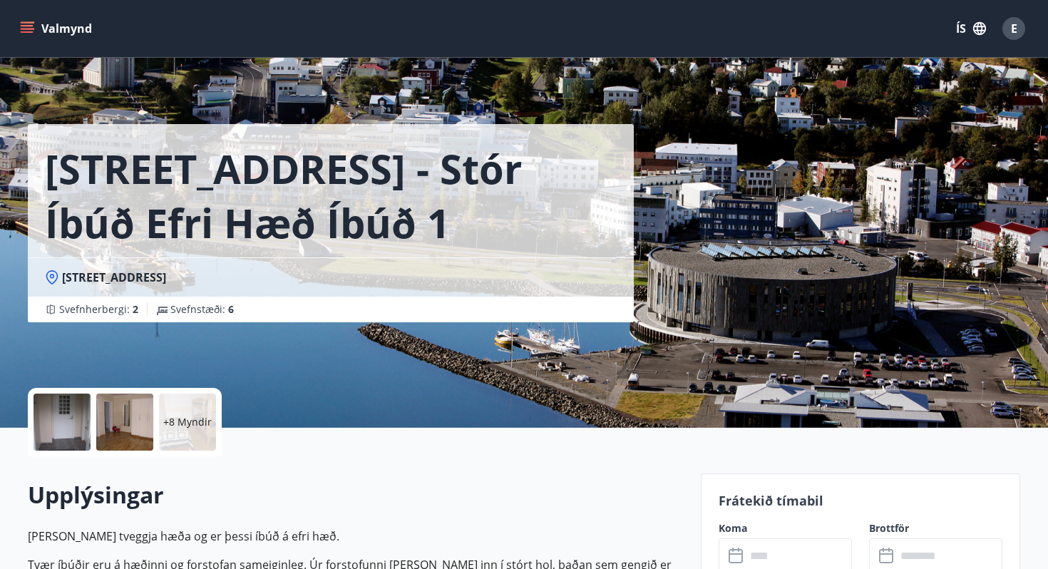
click at [1020, 38] on span "E" at bounding box center [1014, 28] width 23 height 23
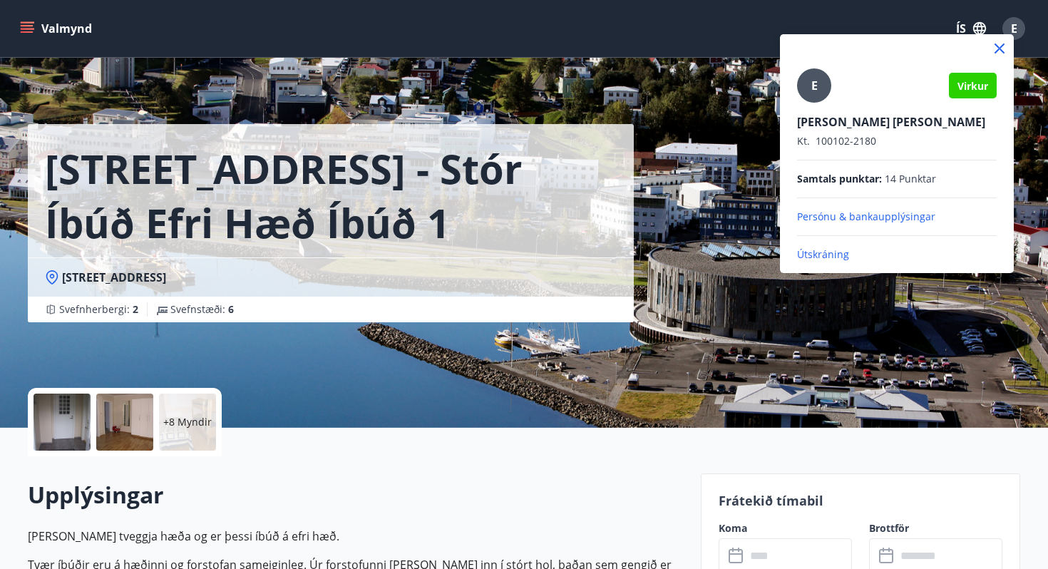
click at [607, 188] on div at bounding box center [524, 284] width 1048 height 569
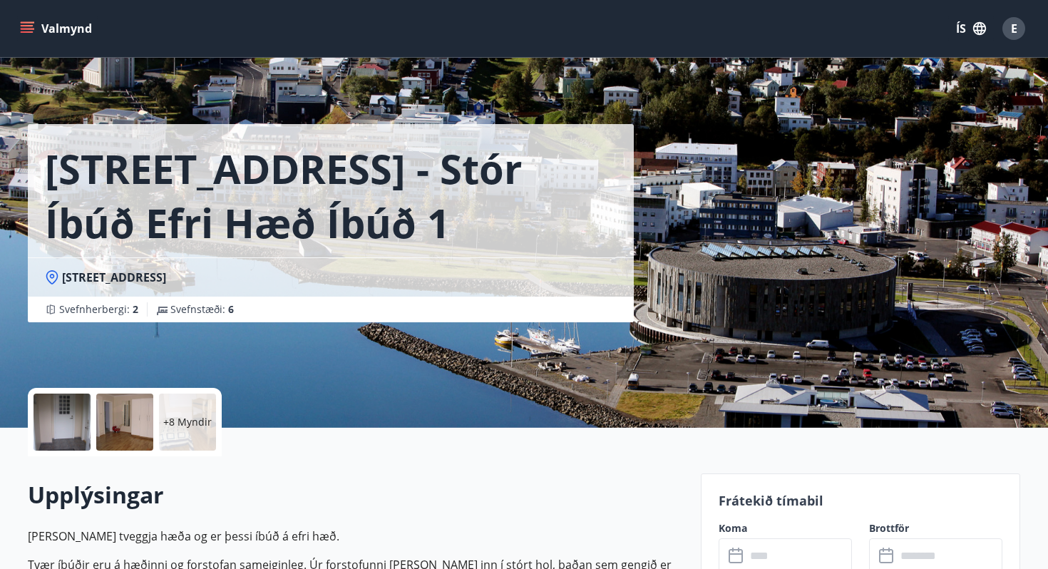
click at [25, 29] on icon "menu" at bounding box center [29, 28] width 16 height 1
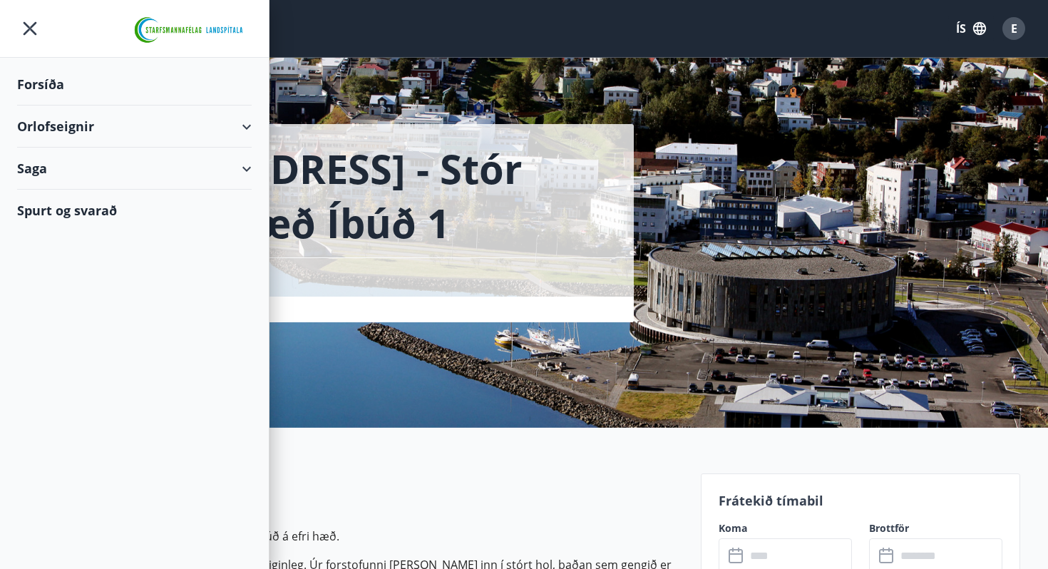
click at [254, 167] on icon at bounding box center [246, 168] width 17 height 17
click at [66, 206] on div "Bókanir" at bounding box center [135, 205] width 212 height 30
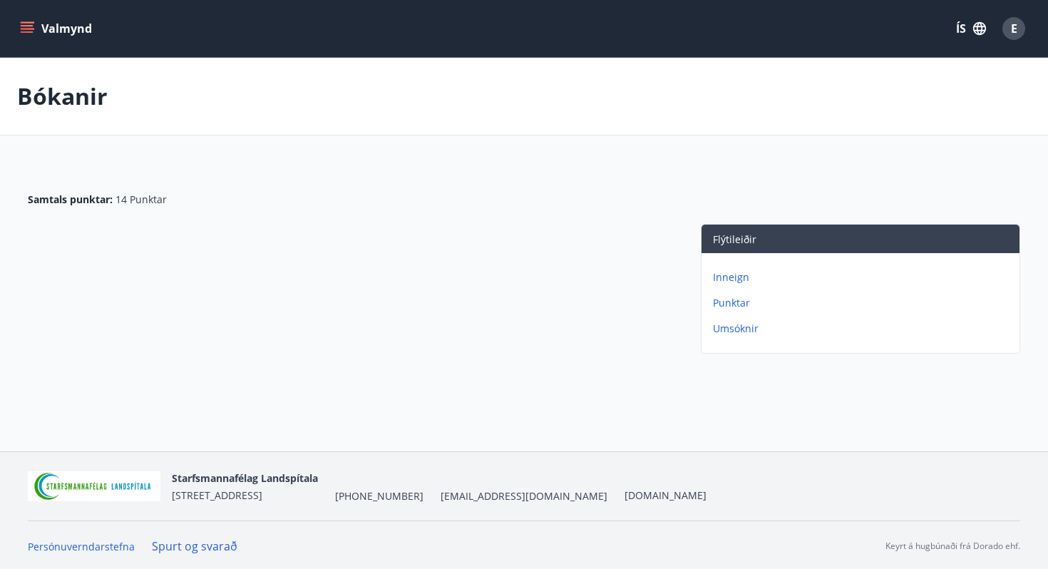
click at [744, 325] on p "Umsóknir" at bounding box center [863, 329] width 301 height 14
click at [26, 34] on icon "menu" at bounding box center [27, 28] width 14 height 14
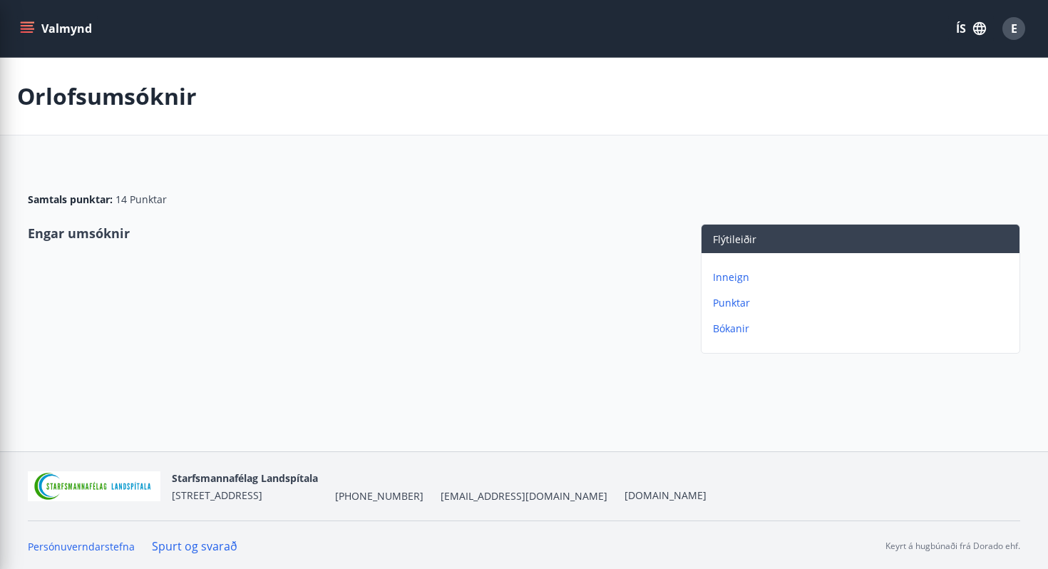
click at [363, 262] on div "Engar umsóknir" at bounding box center [350, 291] width 645 height 135
click at [23, 33] on icon "menu" at bounding box center [27, 28] width 14 height 14
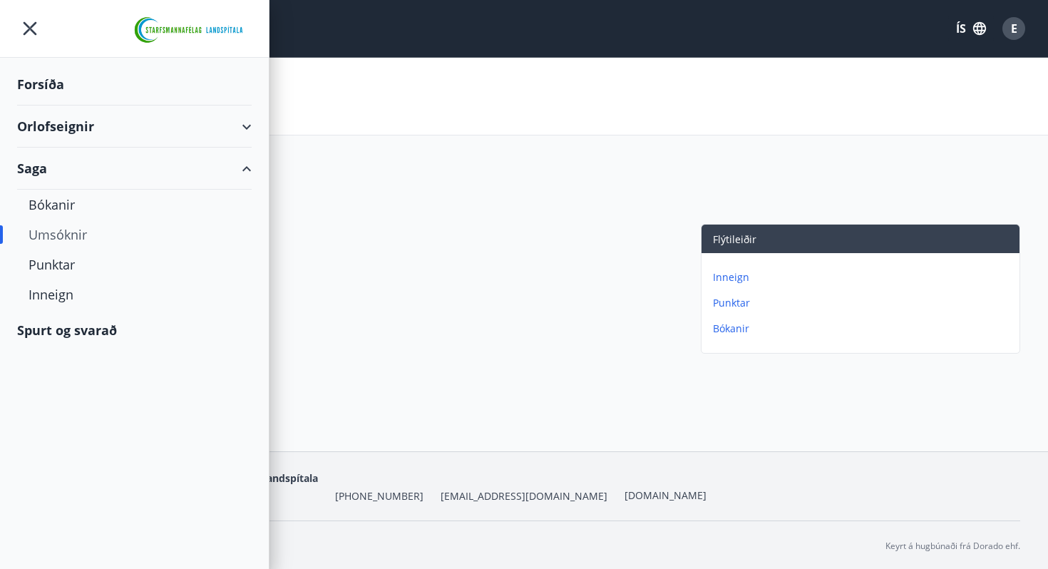
click at [249, 128] on div "Orlofseignir" at bounding box center [134, 127] width 235 height 42
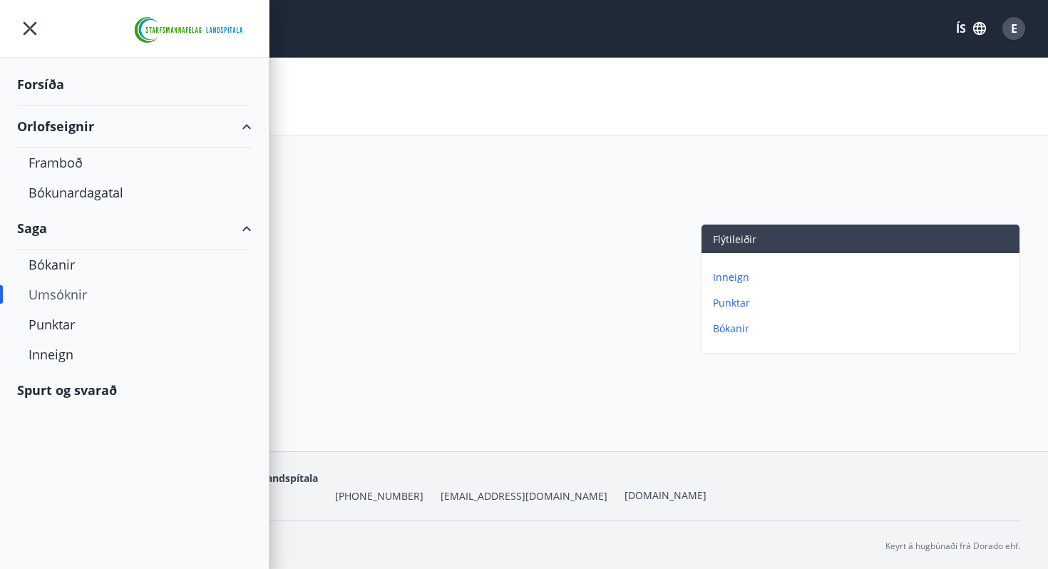
click at [351, 259] on div "Engar umsóknir" at bounding box center [350, 291] width 645 height 135
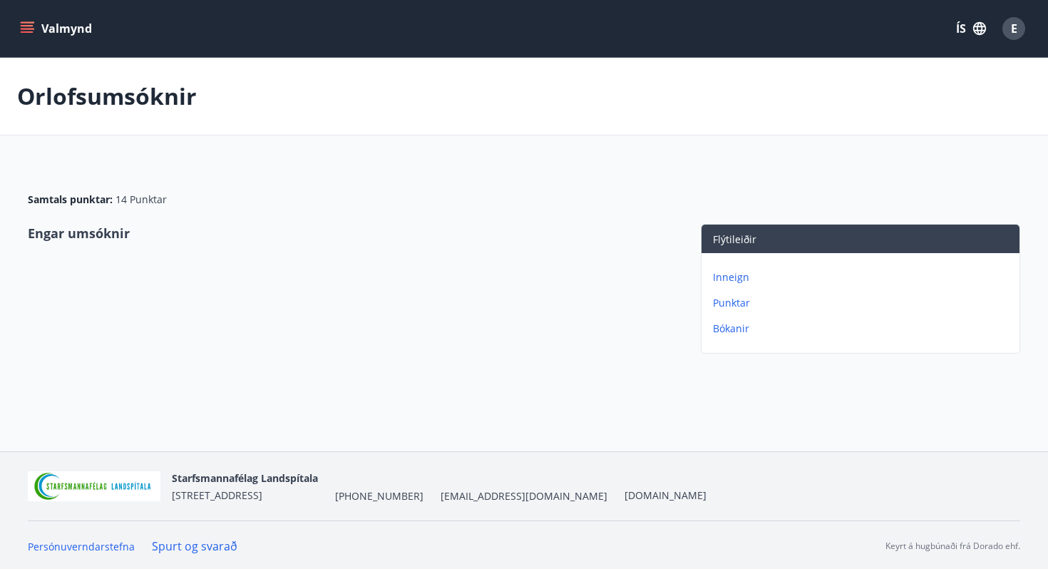
click at [735, 300] on p "Punktar" at bounding box center [863, 303] width 301 height 14
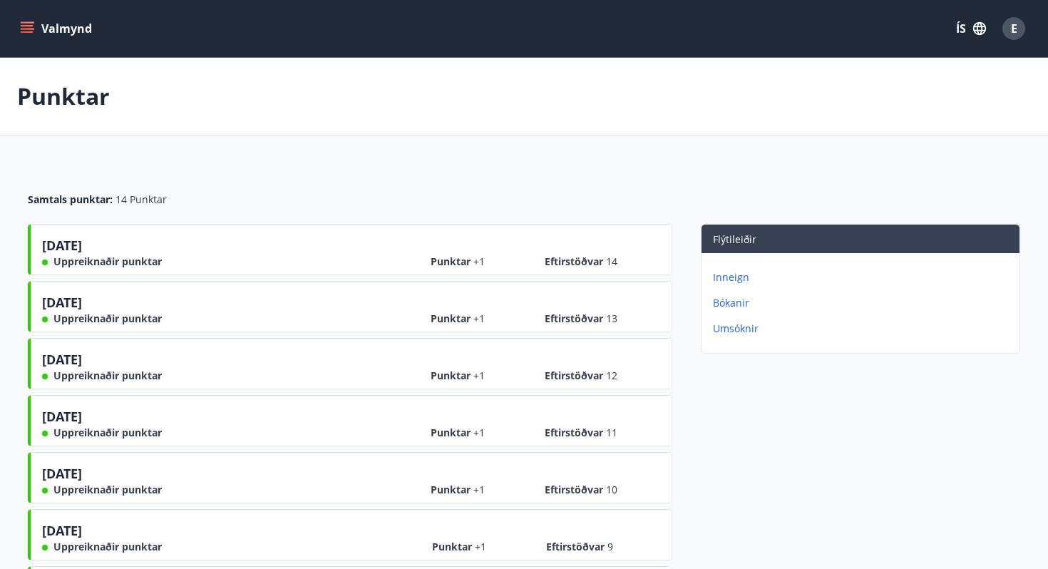
click at [24, 24] on icon "menu" at bounding box center [27, 28] width 14 height 14
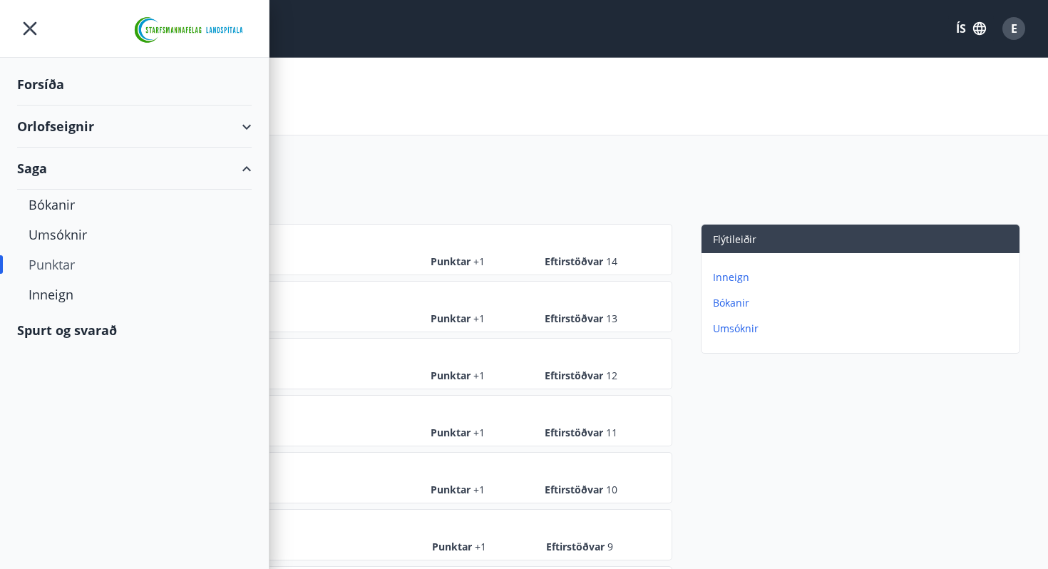
click at [76, 128] on div "Orlofseignir" at bounding box center [134, 127] width 235 height 42
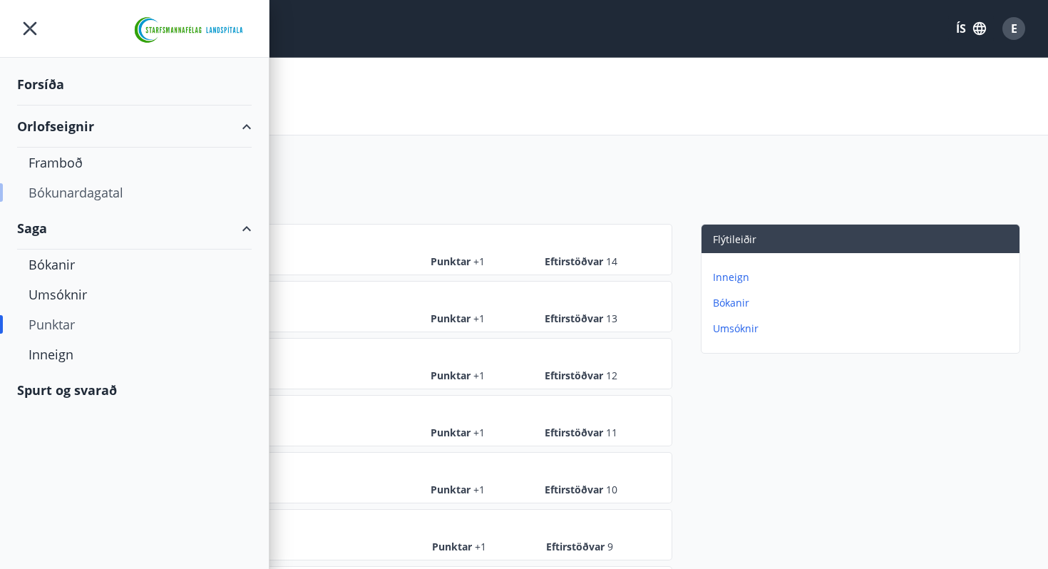
click at [70, 195] on div "Bókunardagatal" at bounding box center [135, 193] width 212 height 30
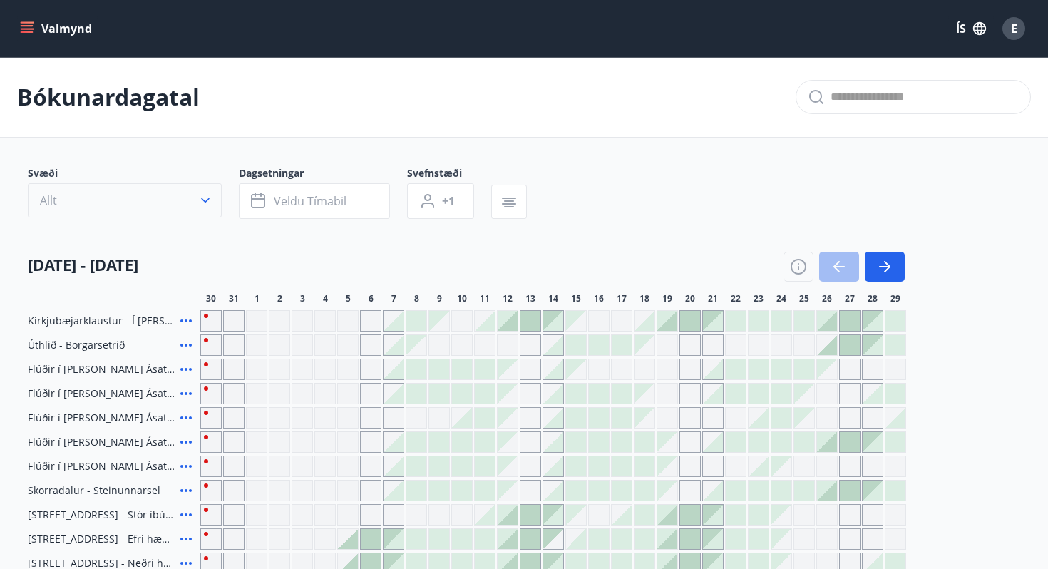
click at [209, 188] on button "Allt" at bounding box center [125, 200] width 194 height 34
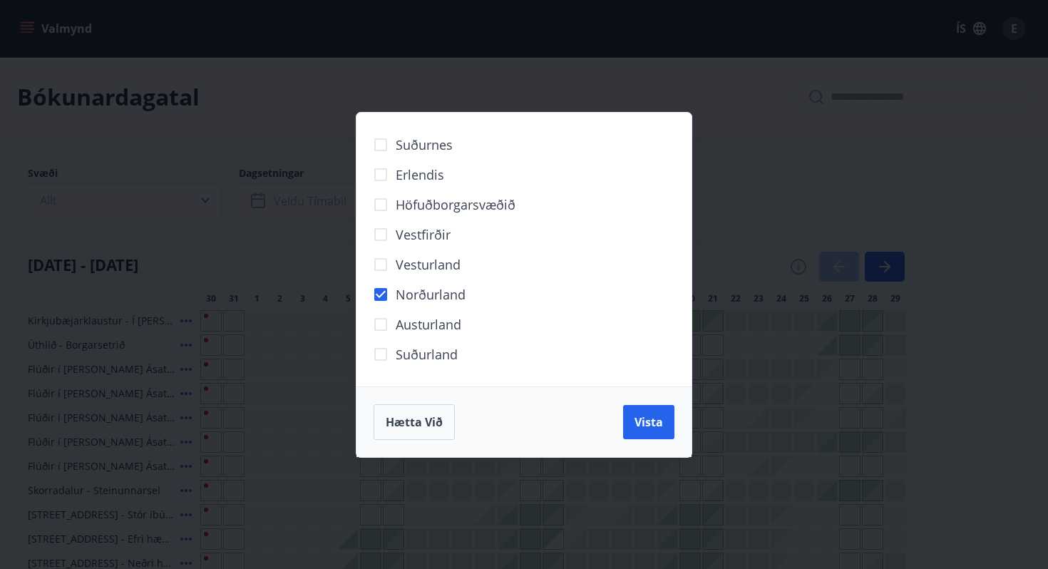
click at [653, 434] on button "Vista" at bounding box center [648, 422] width 51 height 34
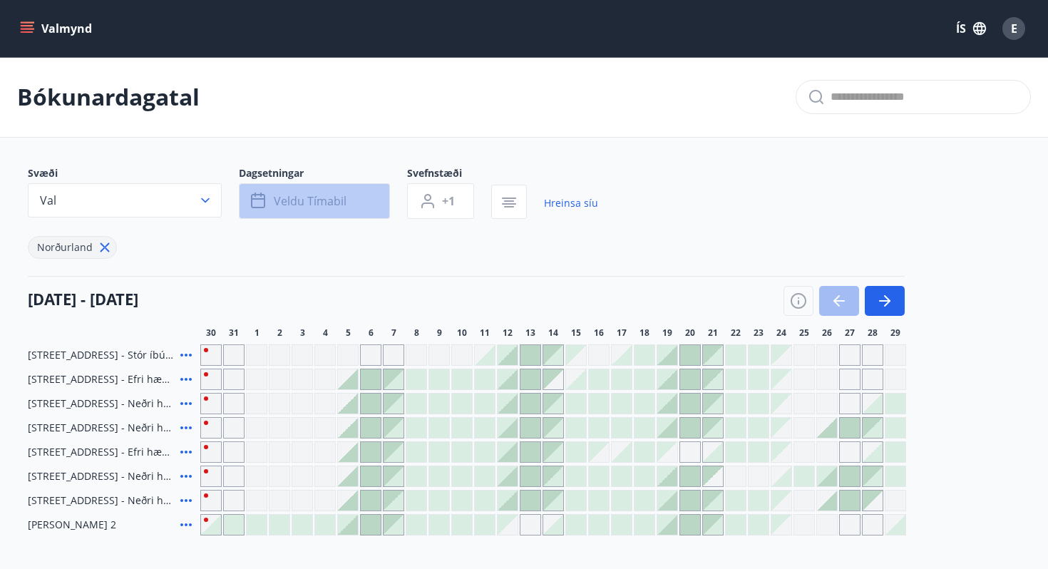
click at [309, 184] on button "Veldu tímabil" at bounding box center [314, 201] width 151 height 36
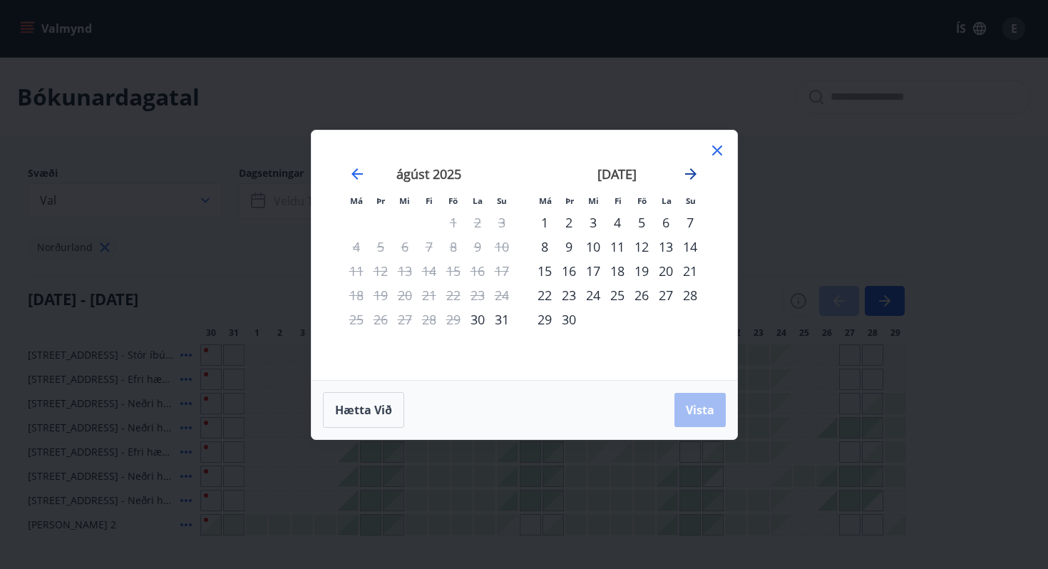
click at [686, 168] on icon "Move forward to switch to the next month." at bounding box center [690, 173] width 17 height 17
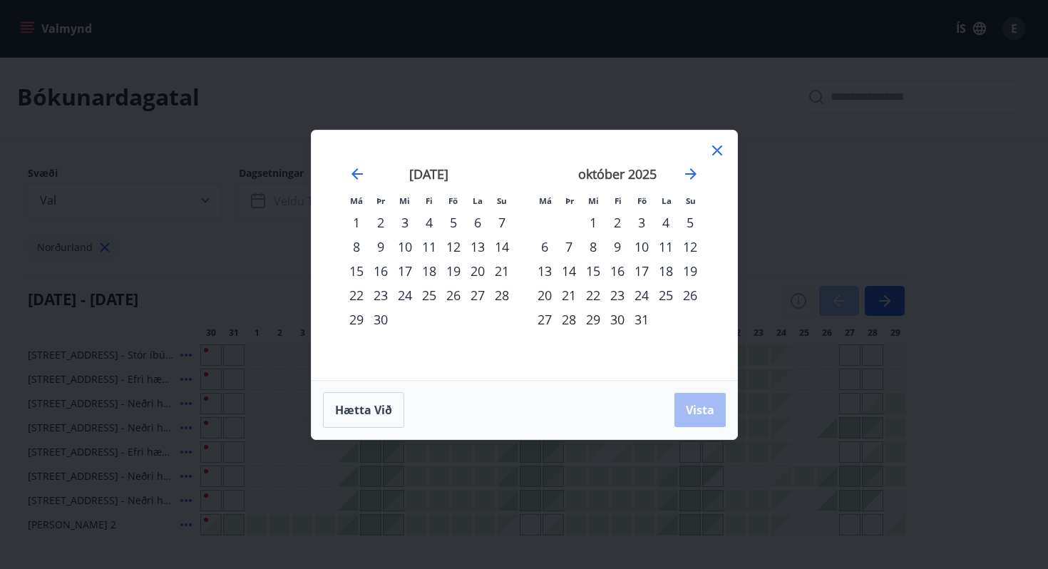
click at [643, 250] on div "10" at bounding box center [642, 247] width 24 height 24
click at [693, 247] on div "12" at bounding box center [690, 247] width 24 height 24
click at [694, 397] on button "Vista" at bounding box center [700, 410] width 51 height 34
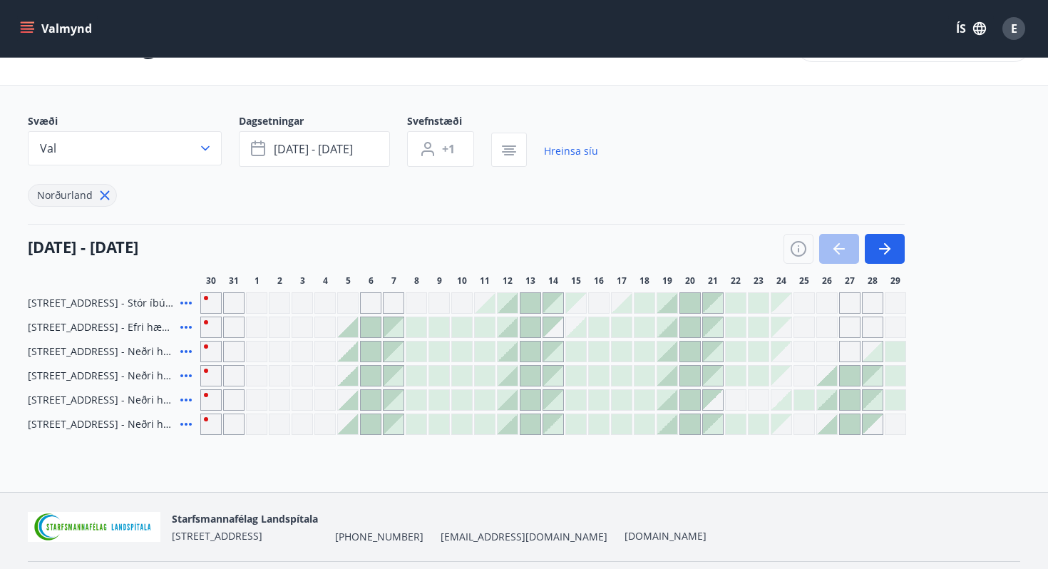
scroll to position [95, 0]
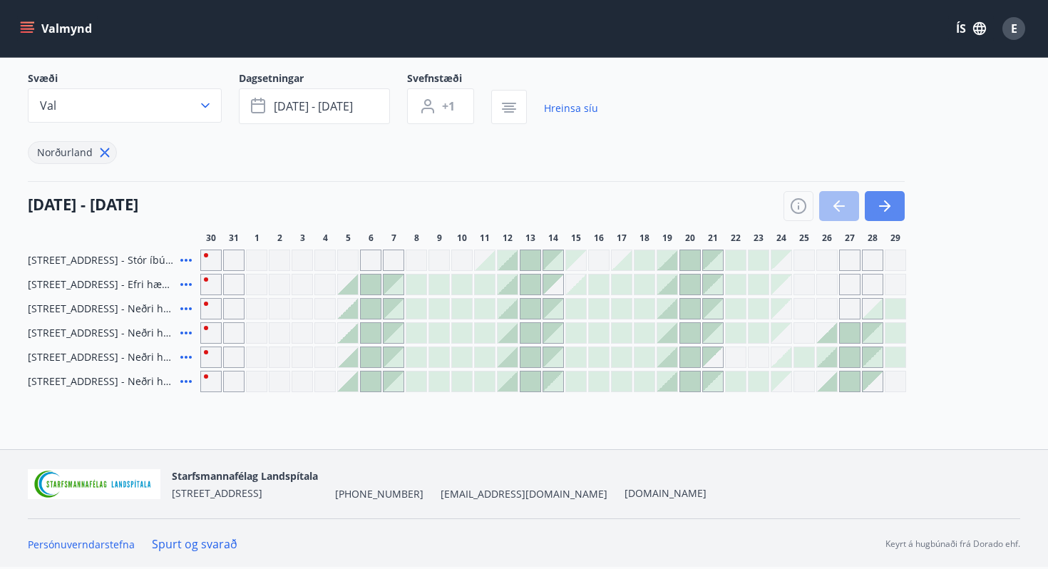
click at [882, 199] on icon "button" at bounding box center [884, 206] width 17 height 17
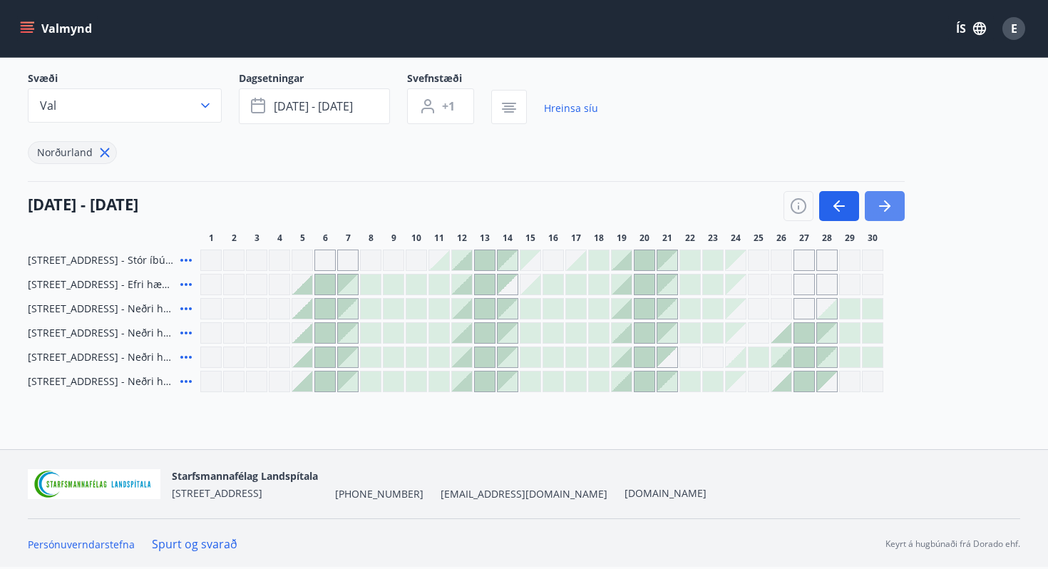
click at [882, 199] on icon "button" at bounding box center [884, 206] width 17 height 17
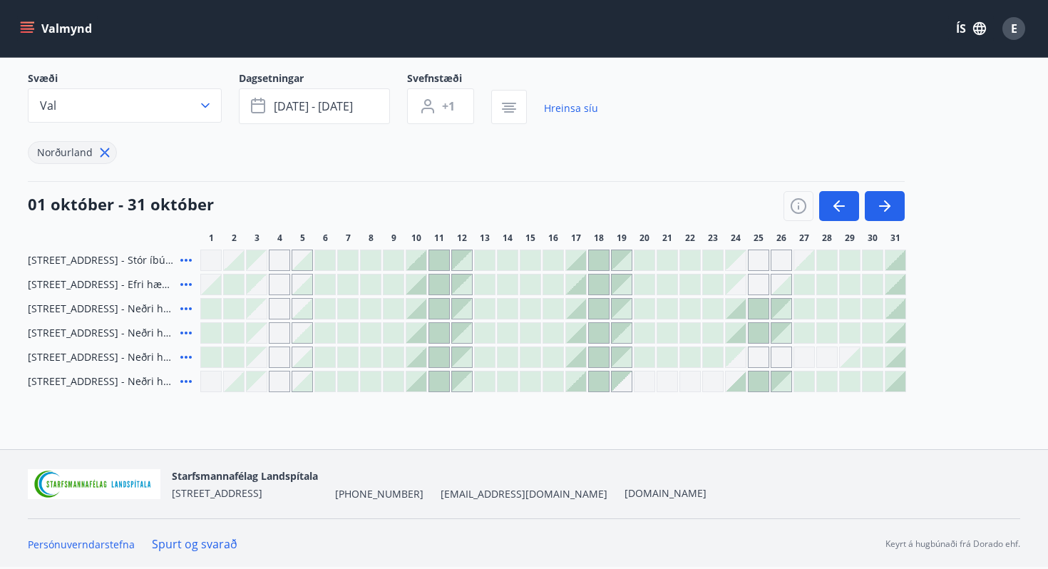
click at [421, 262] on div at bounding box center [416, 260] width 20 height 20
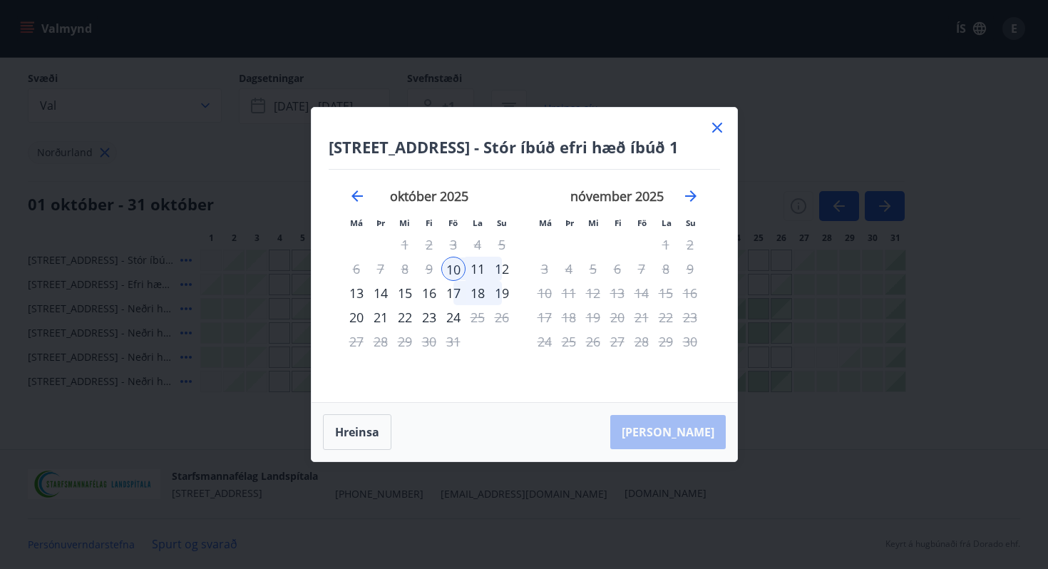
click at [504, 272] on div "12" at bounding box center [502, 269] width 24 height 24
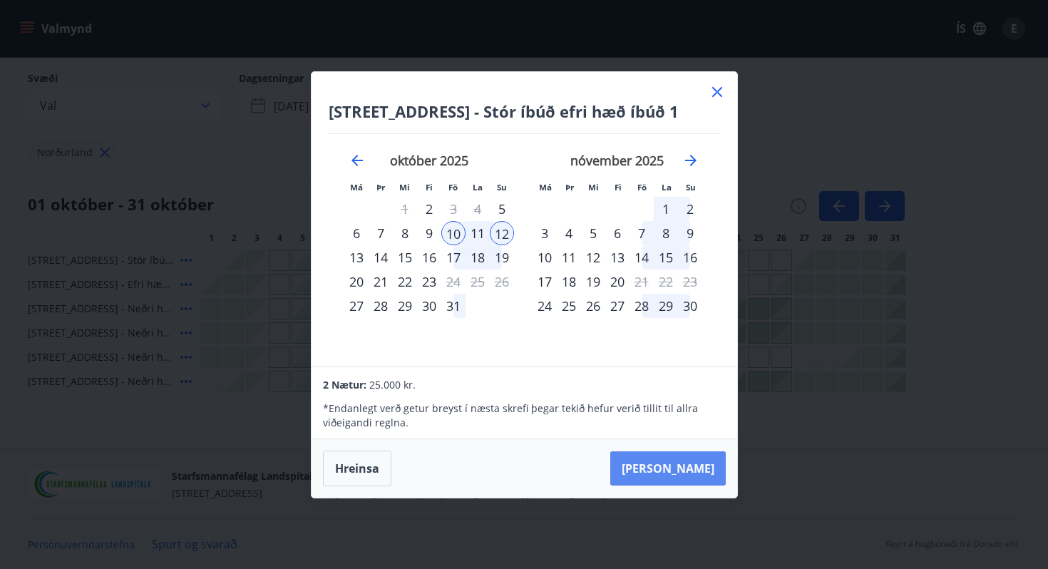
click at [686, 466] on button "[PERSON_NAME]" at bounding box center [668, 468] width 116 height 34
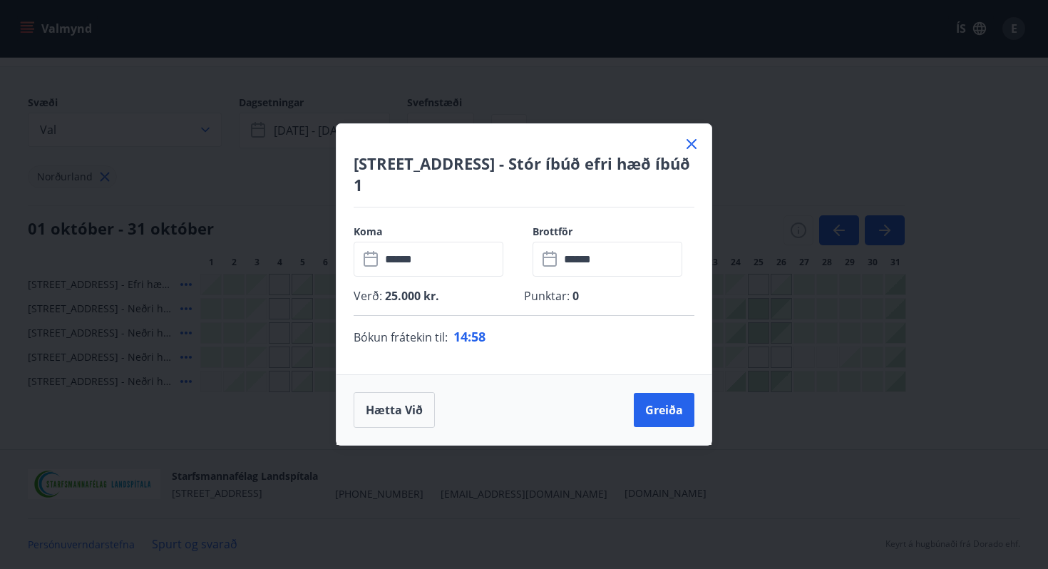
scroll to position [71, 0]
click at [689, 140] on icon at bounding box center [692, 144] width 10 height 10
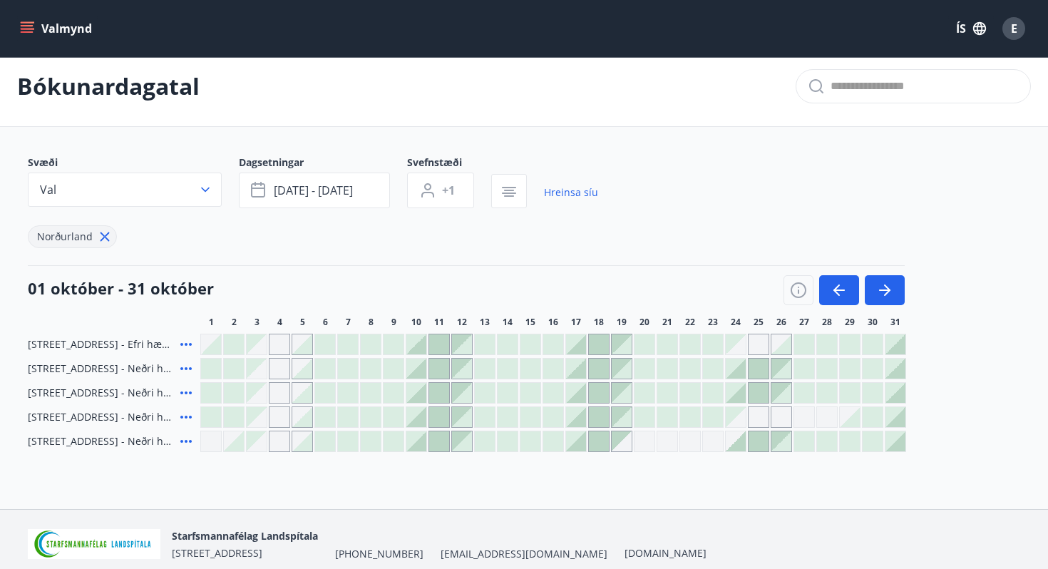
scroll to position [0, 0]
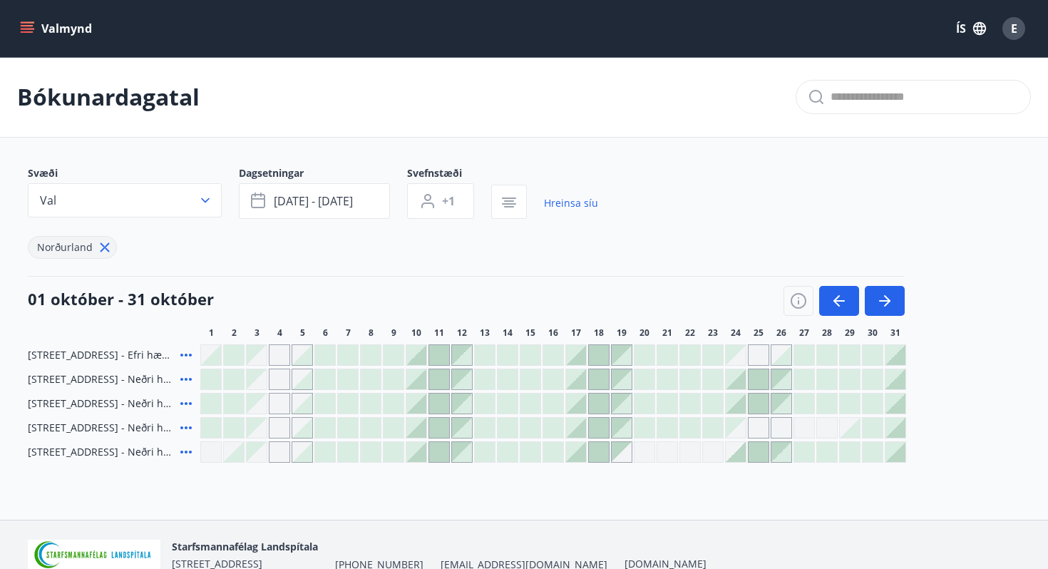
click at [22, 20] on button "Valmynd" at bounding box center [57, 29] width 81 height 26
click at [473, 44] on div "Valmynd ÍS E" at bounding box center [524, 28] width 1014 height 34
click at [73, 452] on span "[STREET_ADDRESS] - Neðri hæð íbúð 3" at bounding box center [101, 452] width 147 height 14
click at [191, 453] on icon at bounding box center [186, 452] width 17 height 17
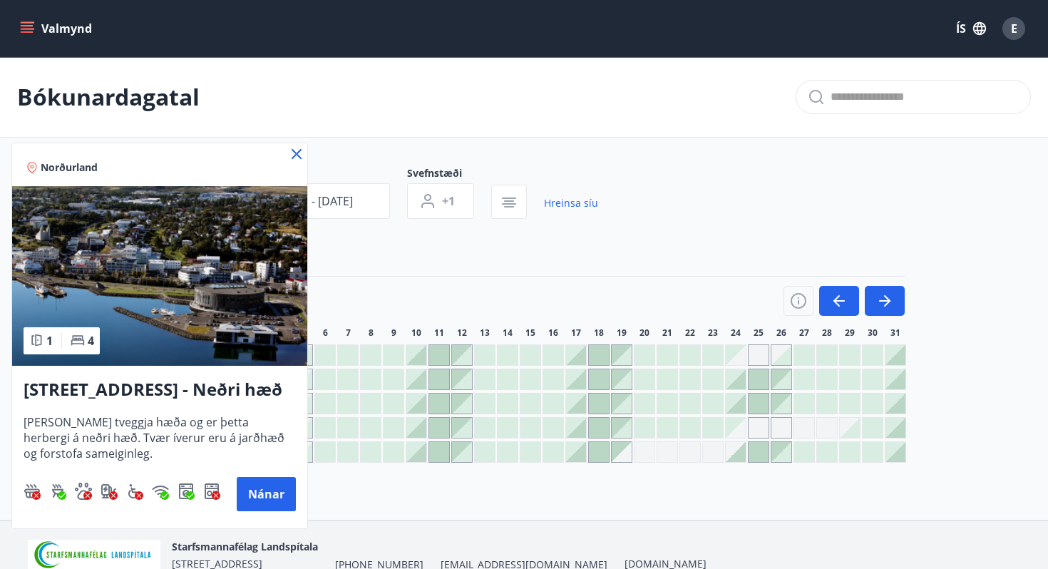
click at [302, 150] on icon at bounding box center [296, 153] width 17 height 17
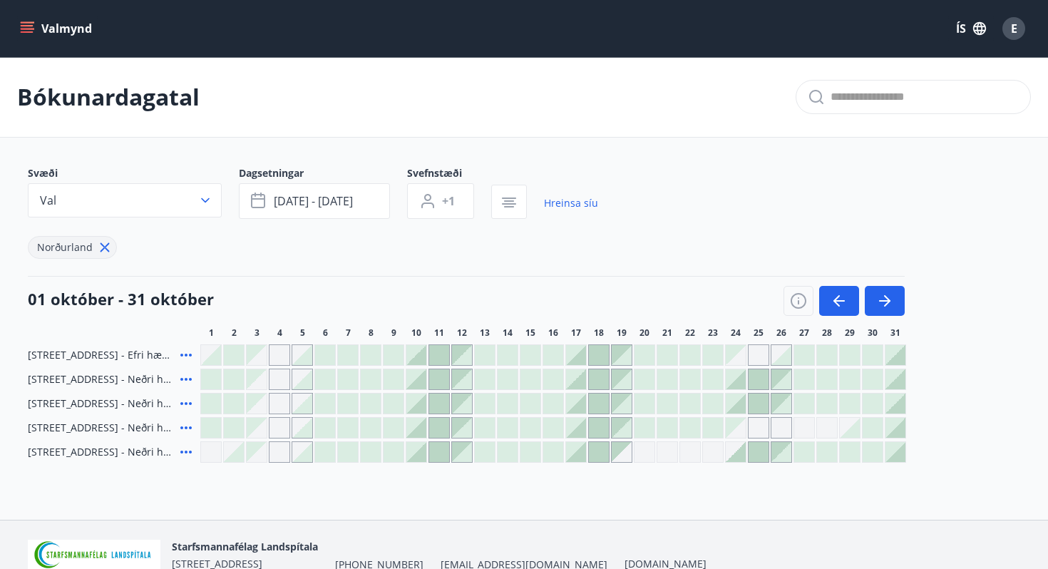
click at [187, 429] on icon at bounding box center [186, 427] width 17 height 17
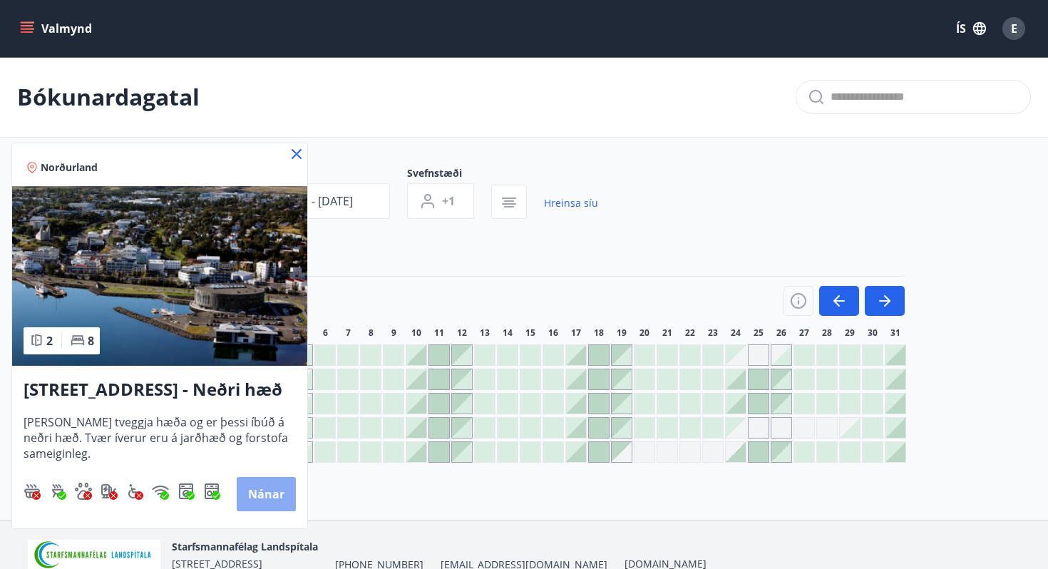
click at [272, 498] on button "Nánar" at bounding box center [266, 494] width 59 height 34
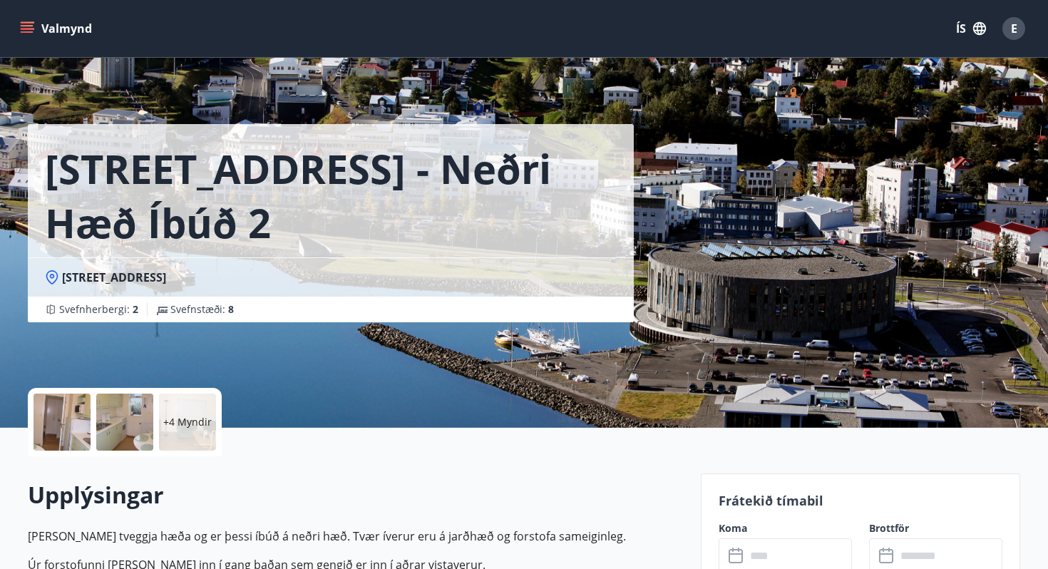
click at [66, 409] on div at bounding box center [62, 422] width 57 height 57
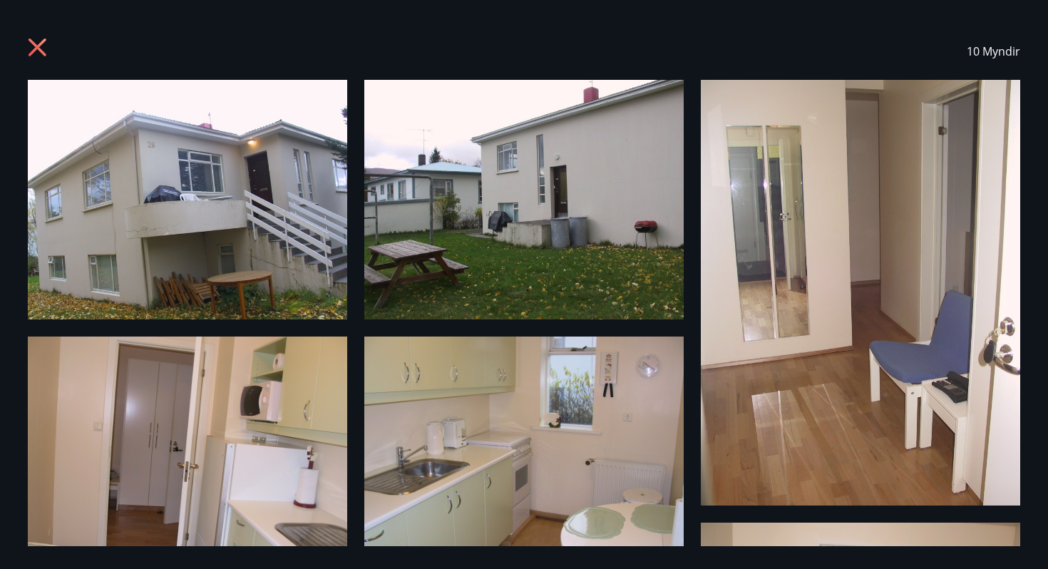
click at [46, 57] on icon at bounding box center [39, 49] width 23 height 23
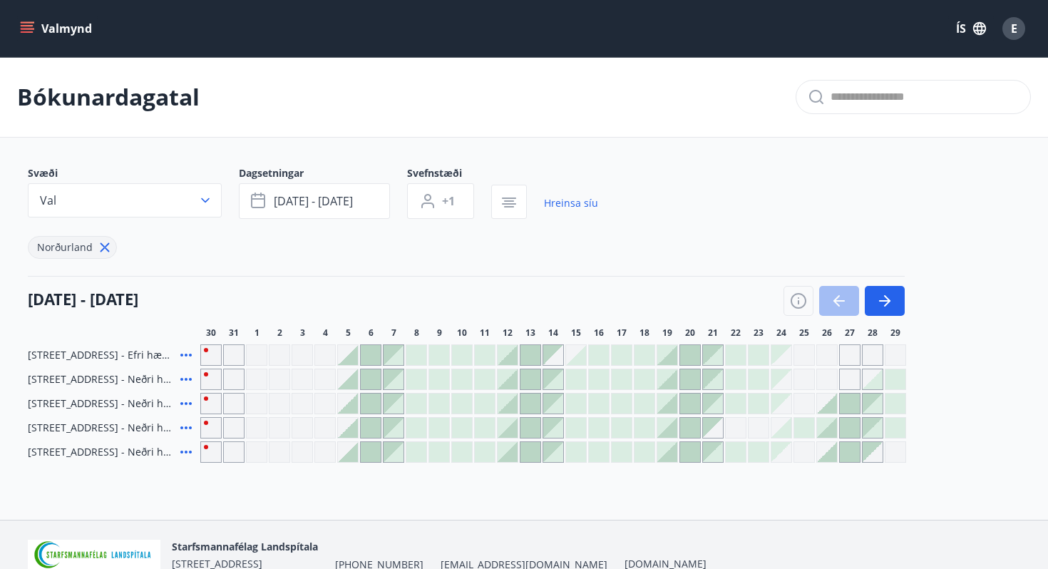
scroll to position [71, 0]
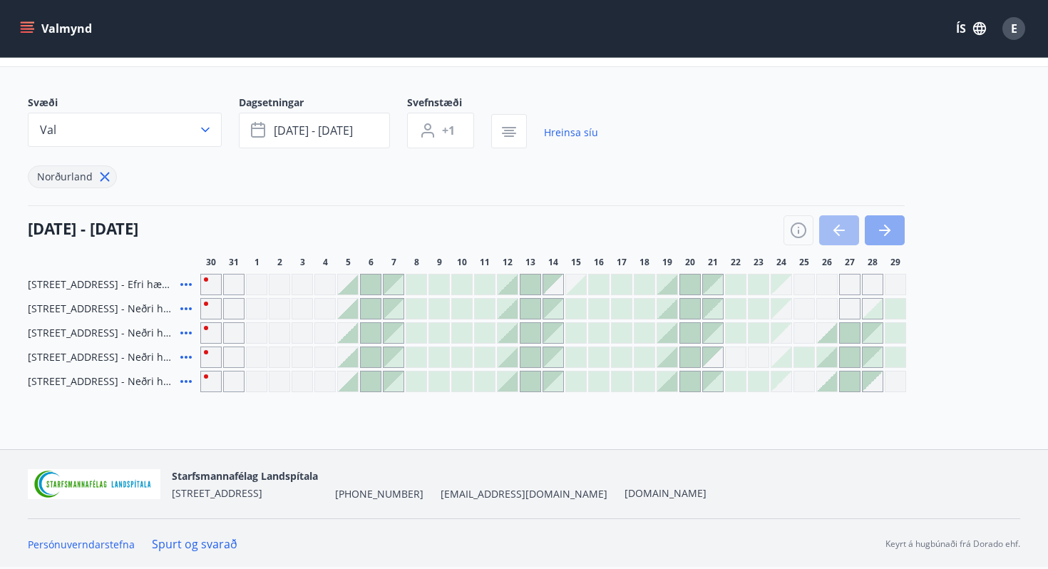
click at [879, 234] on icon "button" at bounding box center [884, 230] width 17 height 17
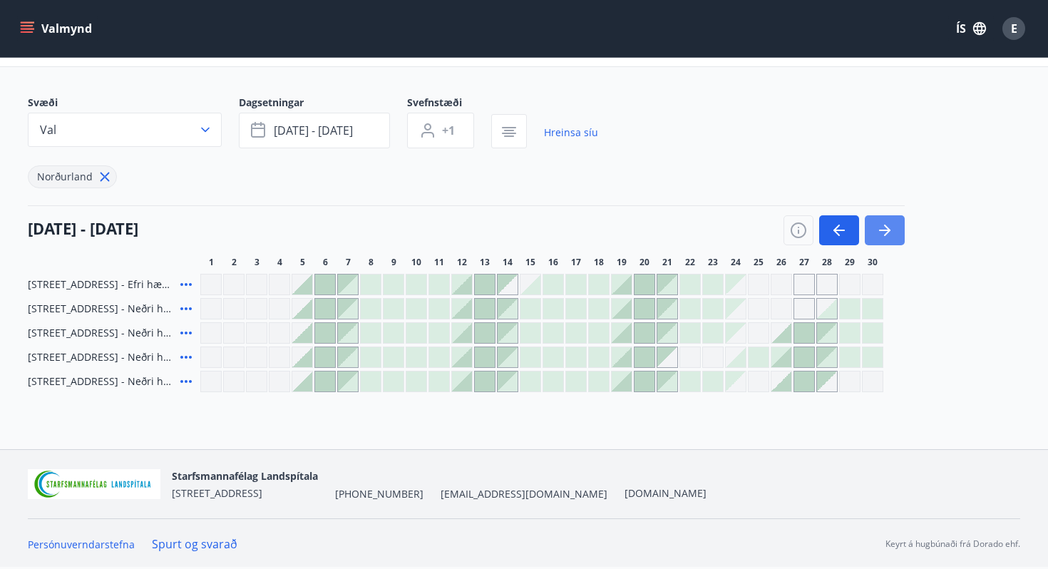
click at [883, 233] on icon "button" at bounding box center [884, 230] width 17 height 17
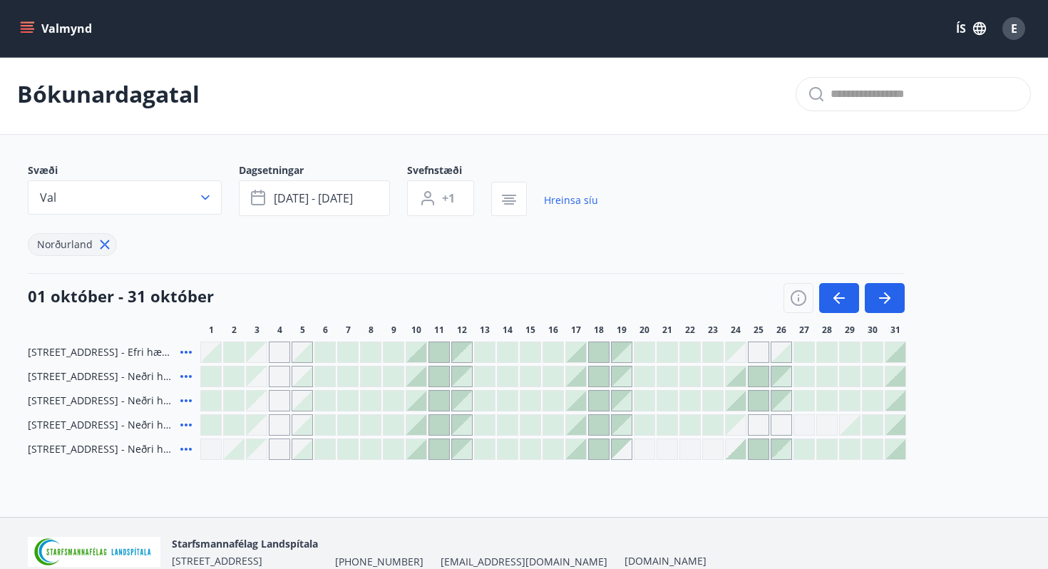
scroll to position [0, 0]
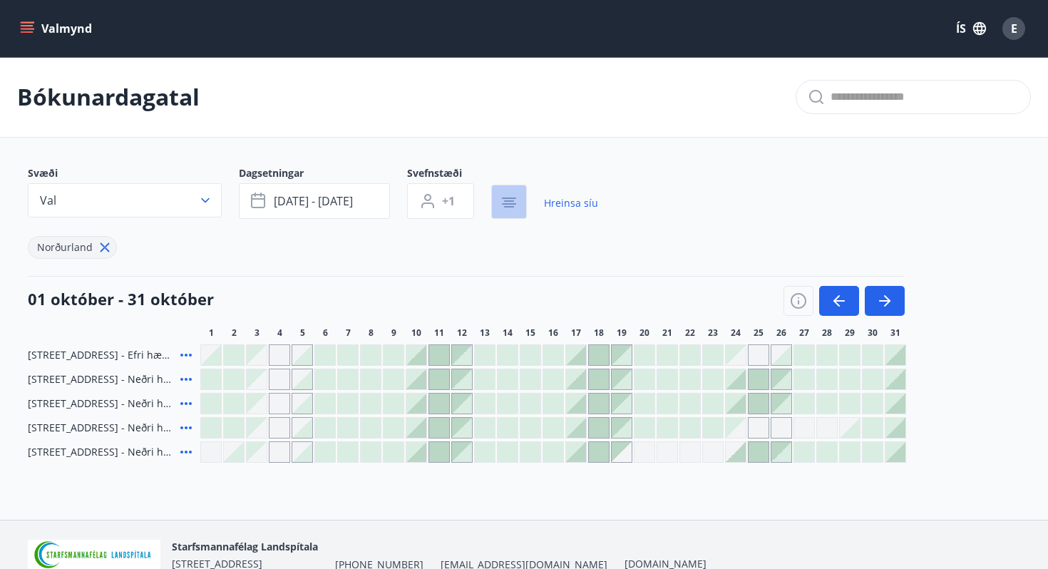
click at [507, 193] on button "button" at bounding box center [509, 202] width 36 height 34
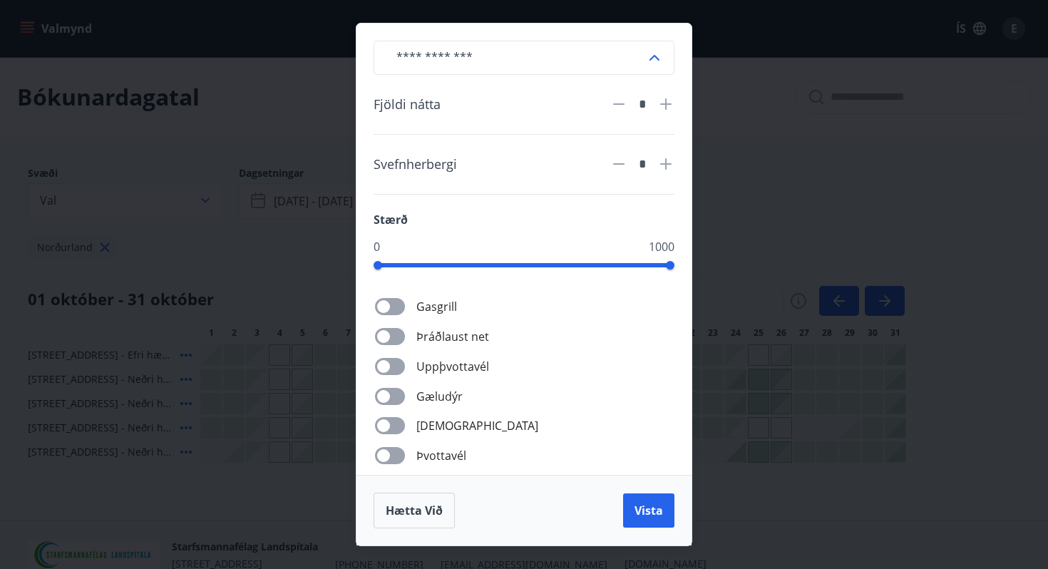
click at [759, 84] on div "​ Fjöldi nátta * Svefnherbergi * Stærð 0 1000 Gasgrill Þráðlaust net Uppþvottav…" at bounding box center [524, 284] width 1048 height 569
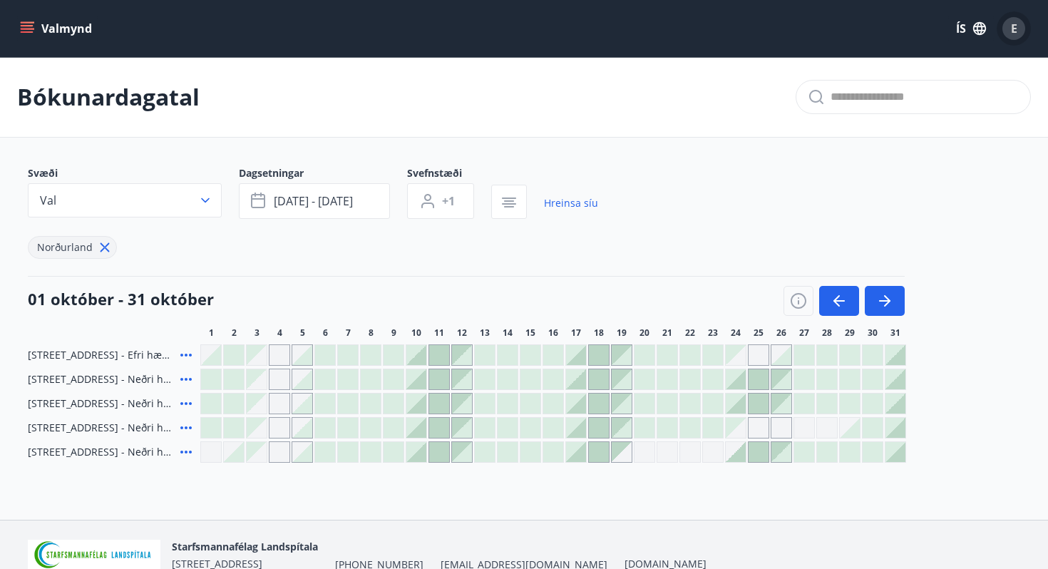
click at [1005, 23] on div "E" at bounding box center [1014, 28] width 23 height 23
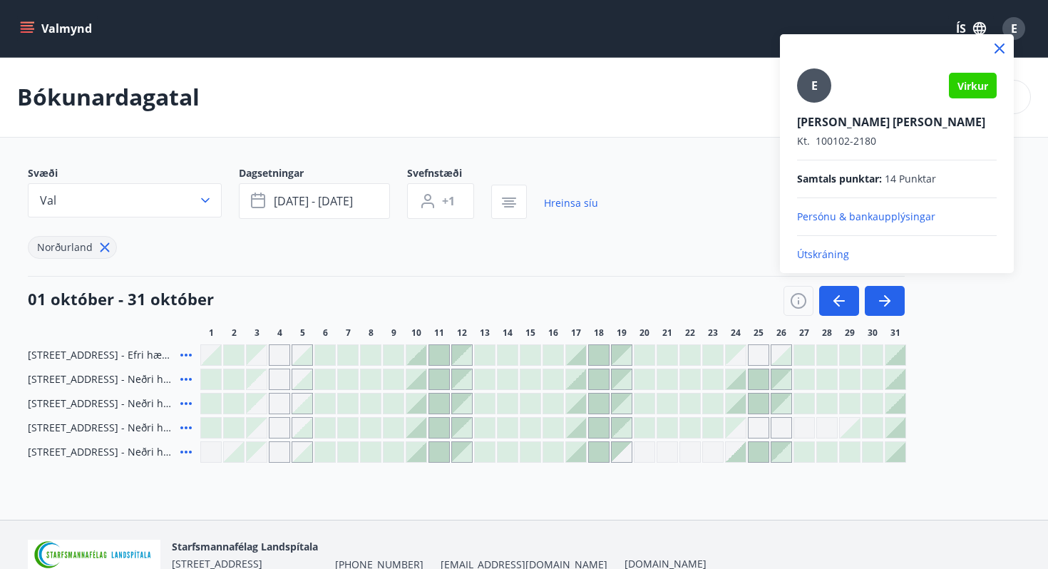
click at [661, 138] on div at bounding box center [524, 284] width 1048 height 569
